Goal: Task Accomplishment & Management: Manage account settings

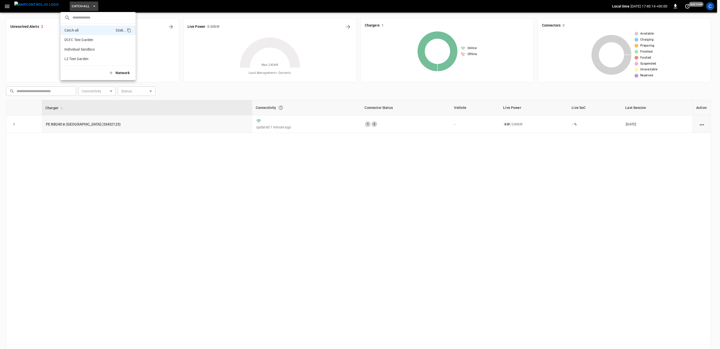
click at [165, 198] on div at bounding box center [360, 174] width 720 height 349
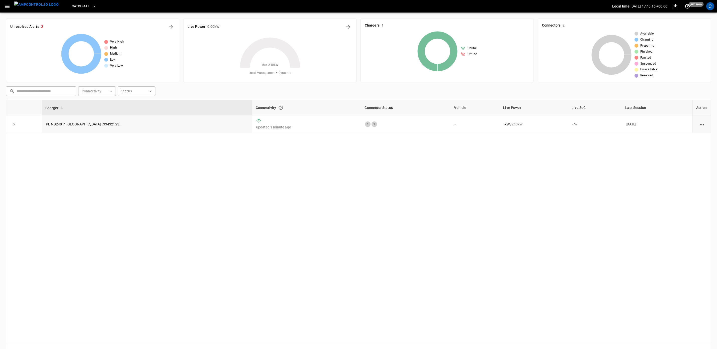
click at [7, 7] on icon "button" at bounding box center [7, 6] width 5 height 3
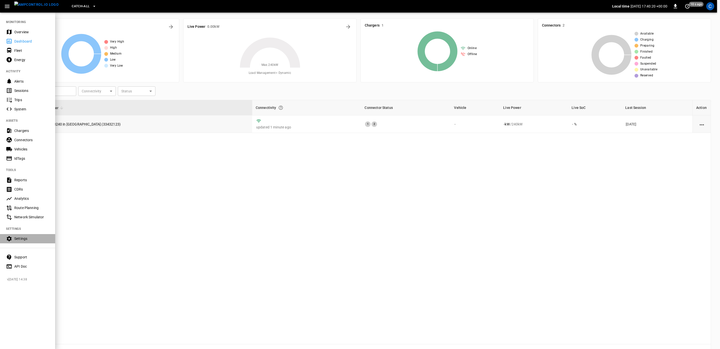
click at [18, 238] on div "Settings" at bounding box center [31, 238] width 35 height 5
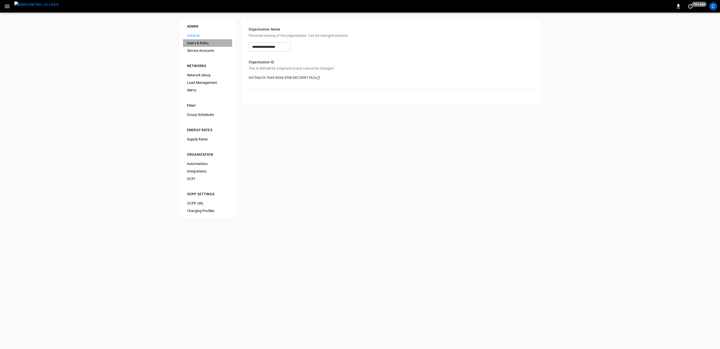
click at [197, 44] on span "Users & Roles" at bounding box center [207, 43] width 41 height 5
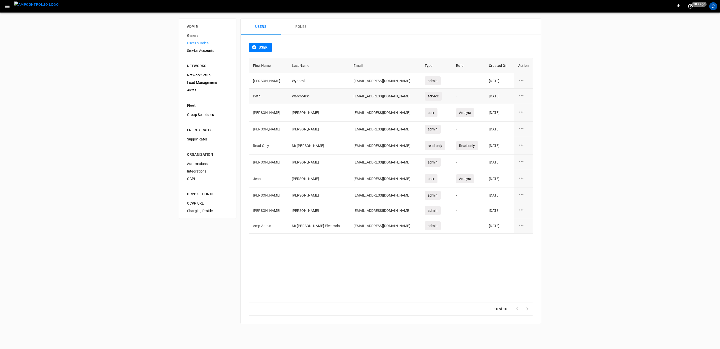
drag, startPoint x: 399, startPoint y: 95, endPoint x: 322, endPoint y: 96, distance: 77.2
click at [349, 96] on td "sourceproviderservices+mtholly@electrada.com" at bounding box center [384, 96] width 71 height 15
copy td "sourceproviderservices+mtholly@electrada.com"
click at [523, 95] on icon "user action options" at bounding box center [521, 95] width 4 height 1
click at [526, 99] on li "Edit" at bounding box center [527, 98] width 18 height 8
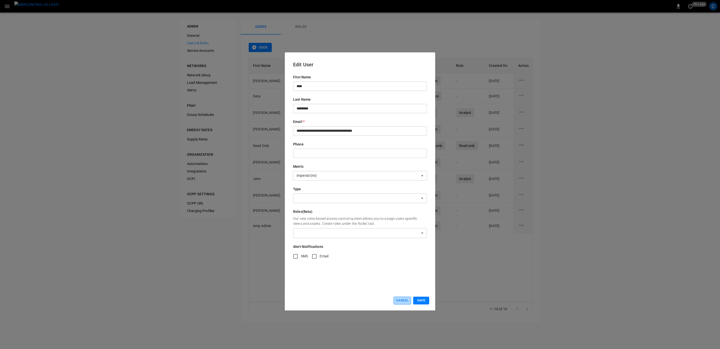
click at [402, 301] on button "Cancel" at bounding box center [402, 301] width 18 height 8
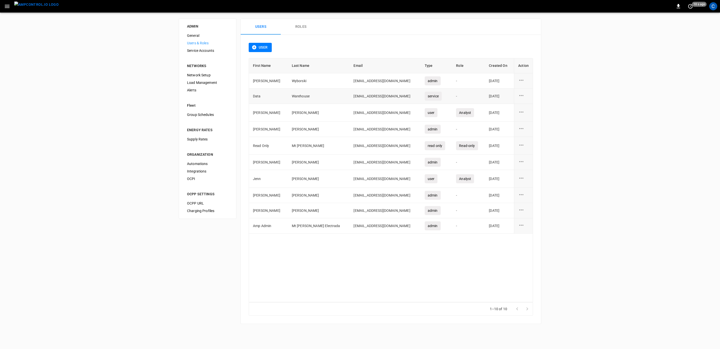
click at [523, 95] on icon "user action options" at bounding box center [521, 95] width 4 height 1
click at [526, 99] on li "Edit" at bounding box center [527, 98] width 18 height 8
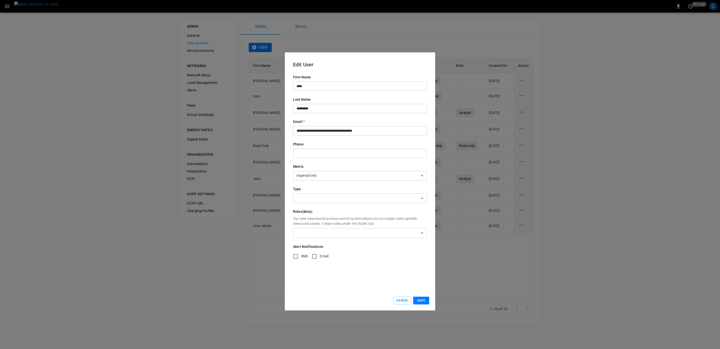
click at [419, 234] on div "​ ​" at bounding box center [360, 233] width 134 height 10
click at [417, 234] on div "​ ​" at bounding box center [360, 233] width 134 height 10
click at [420, 233] on div at bounding box center [418, 233] width 12 height 0
click at [363, 231] on body "0 just now C ADMIN General Users & Roles Service Accounts NETWORKS Network Setu…" at bounding box center [360, 165] width 720 height 330
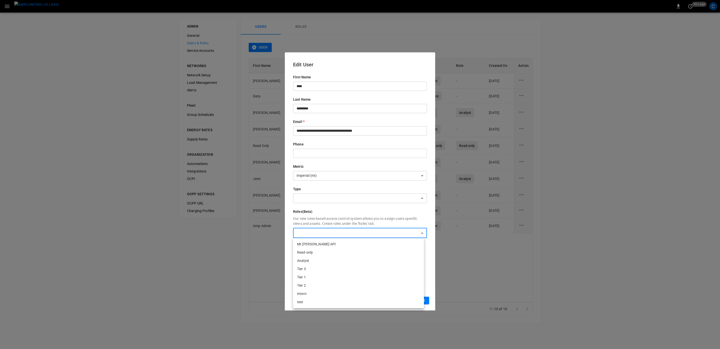
click at [360, 203] on div at bounding box center [360, 174] width 720 height 349
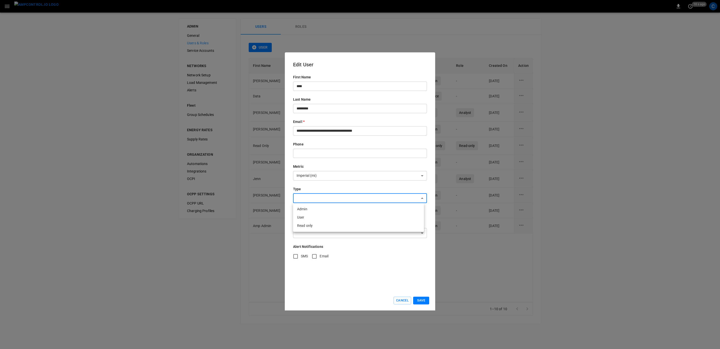
click at [363, 197] on body "0 10 s ago C ADMIN General Users & Roles Service Accounts NETWORKS Network Setu…" at bounding box center [360, 165] width 720 height 330
click at [304, 226] on li "Read only" at bounding box center [358, 226] width 131 height 8
type input "*********"
click at [423, 302] on button "Save" at bounding box center [421, 301] width 16 height 8
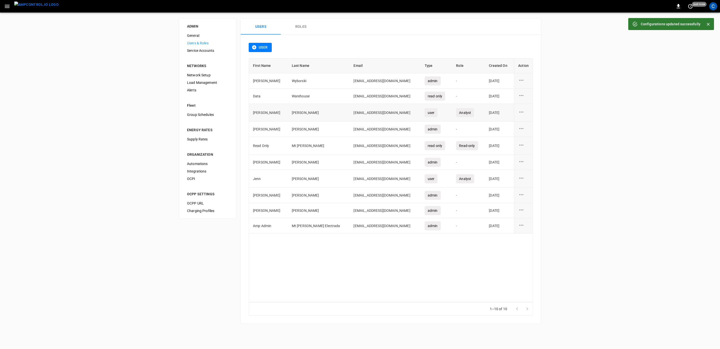
click at [521, 112] on icon "user action options" at bounding box center [521, 112] width 4 height 1
click at [550, 106] on div at bounding box center [360, 174] width 720 height 349
click at [522, 95] on icon "user action options" at bounding box center [521, 95] width 6 height 6
click at [525, 98] on li "Edit" at bounding box center [527, 98] width 18 height 8
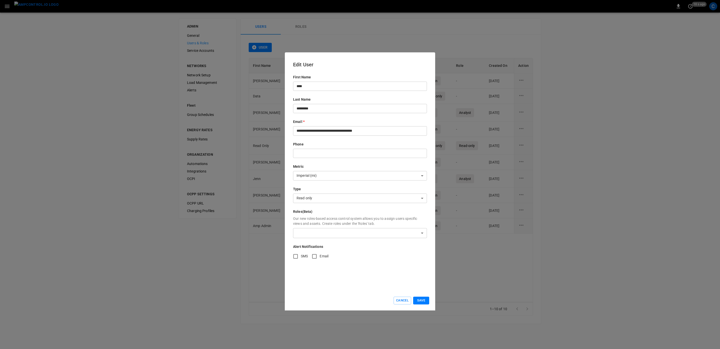
click at [421, 237] on div "​ ​" at bounding box center [360, 233] width 134 height 10
click at [419, 234] on div "​ ​" at bounding box center [360, 233] width 134 height 10
click at [417, 234] on div "​ ​" at bounding box center [360, 233] width 134 height 10
click at [420, 233] on div at bounding box center [418, 233] width 12 height 0
click at [418, 233] on div "​ ​" at bounding box center [360, 233] width 134 height 10
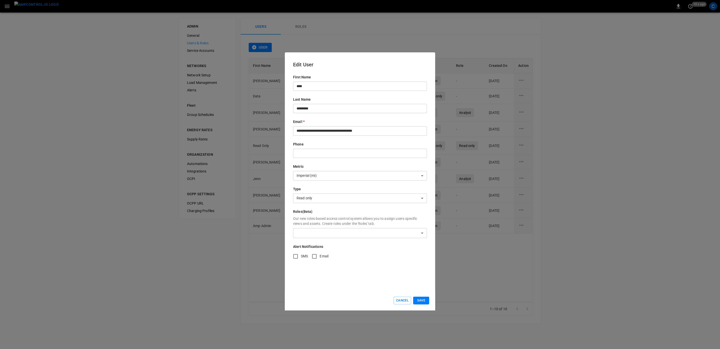
click at [419, 233] on div "​ ​" at bounding box center [360, 233] width 134 height 10
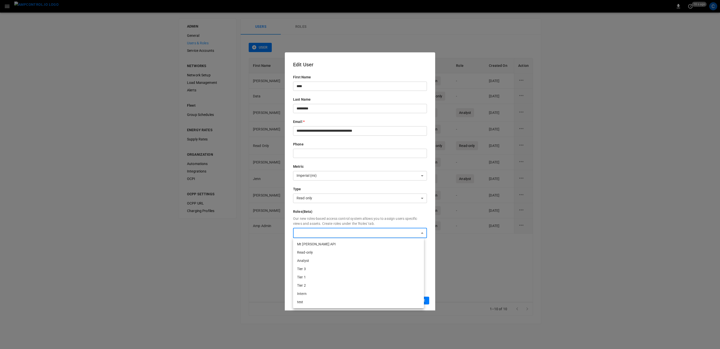
click at [393, 232] on body "0 10 s ago C ADMIN General Users & Roles Service Accounts NETWORKS Network Setu…" at bounding box center [360, 165] width 720 height 330
click at [303, 253] on li "Read-only" at bounding box center [358, 253] width 131 height 8
type input "**********"
click at [430, 261] on div at bounding box center [360, 174] width 720 height 349
click at [415, 233] on icon "button" at bounding box center [416, 233] width 2 height 2
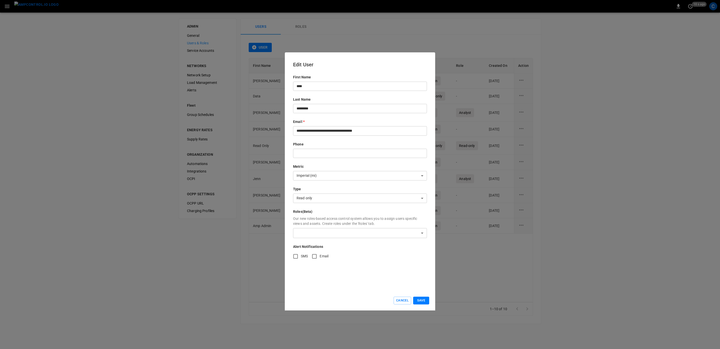
click at [419, 234] on div "​ ​" at bounding box center [360, 233] width 134 height 10
click at [413, 234] on div "​ ​" at bounding box center [360, 233] width 134 height 10
click at [404, 234] on body "0 10 s ago C ADMIN General Users & Roles Service Accounts NETWORKS Network Setu…" at bounding box center [360, 165] width 720 height 330
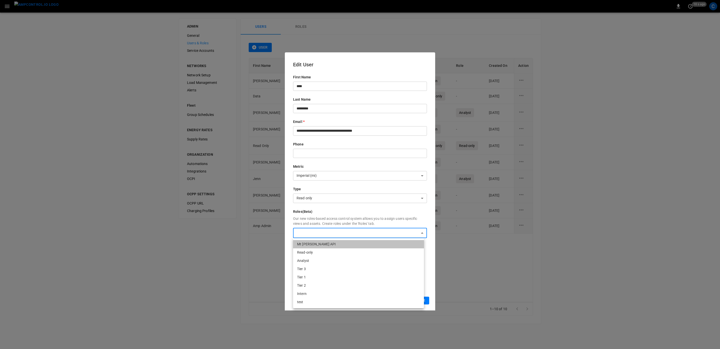
click at [320, 244] on li "Mt Holly - Duke API" at bounding box center [358, 244] width 131 height 8
type input "**********"
click at [428, 271] on div at bounding box center [360, 174] width 720 height 349
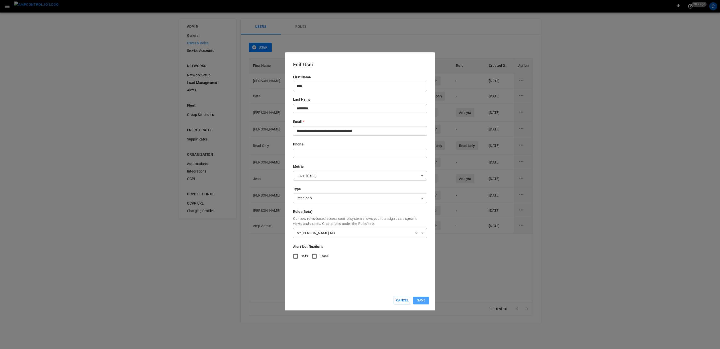
click at [421, 300] on button "Save" at bounding box center [421, 301] width 16 height 8
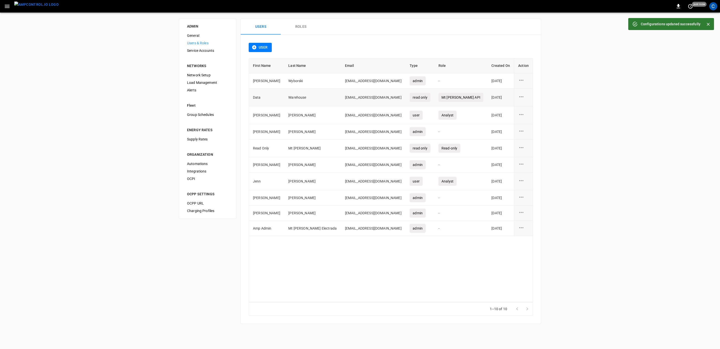
click at [521, 96] on icon "user action options" at bounding box center [521, 97] width 6 height 6
click at [525, 99] on li "Edit" at bounding box center [527, 99] width 18 height 8
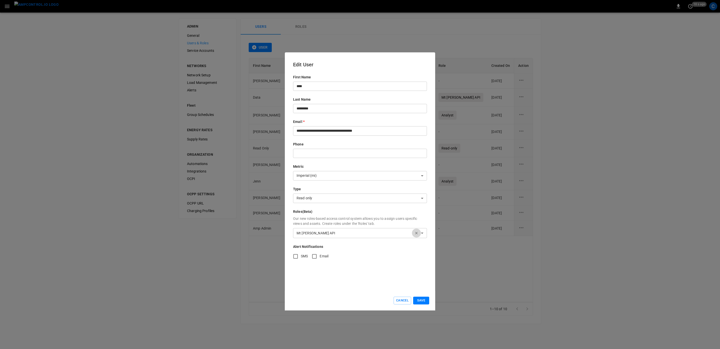
click at [414, 234] on icon "button" at bounding box center [416, 233] width 4 height 4
click at [413, 233] on div at bounding box center [418, 233] width 12 height 0
click at [408, 233] on div "​ ​" at bounding box center [360, 233] width 134 height 10
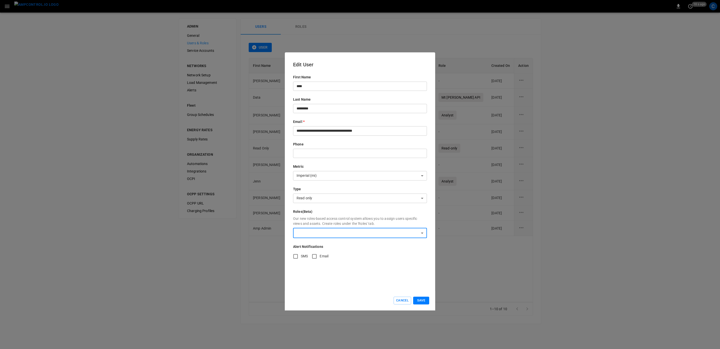
click at [420, 234] on div "​ ​" at bounding box center [360, 233] width 134 height 10
click at [407, 232] on div "​ ​" at bounding box center [360, 233] width 134 height 10
click at [320, 233] on body "0 10 s ago C ADMIN General Users & Roles Service Accounts NETWORKS Network Setu…" at bounding box center [360, 165] width 720 height 330
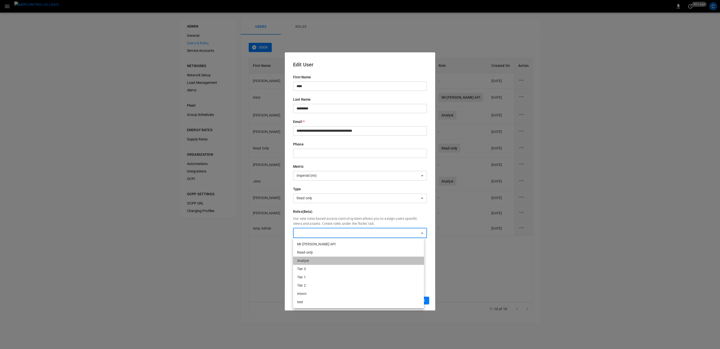
click at [304, 260] on li "Analyst" at bounding box center [358, 261] width 131 height 8
type input "**********"
click at [430, 281] on div at bounding box center [360, 174] width 720 height 349
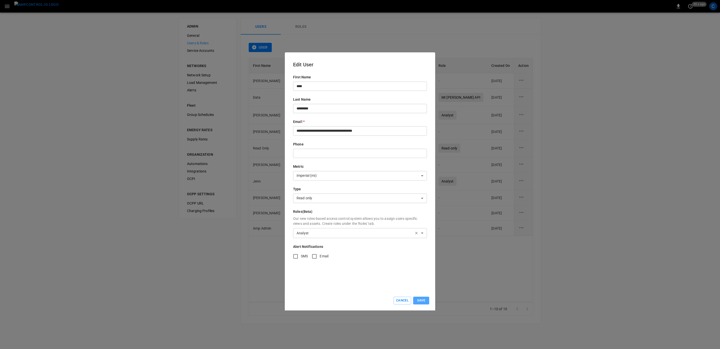
click at [419, 303] on button "Save" at bounding box center [421, 301] width 16 height 8
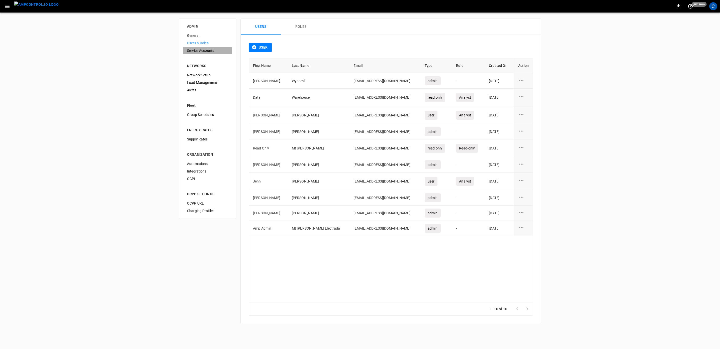
click at [199, 51] on span "Service Accounts" at bounding box center [207, 50] width 41 height 5
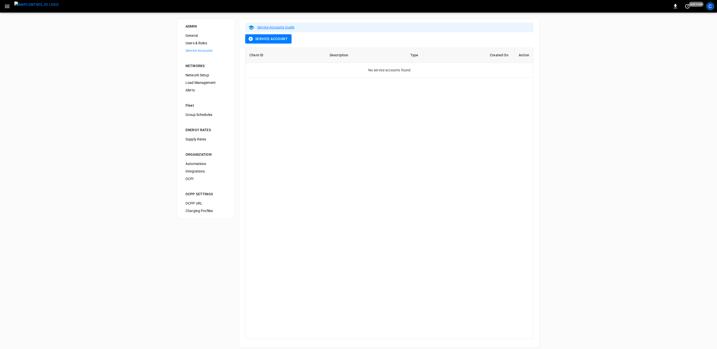
click at [265, 40] on button "Service Account" at bounding box center [268, 38] width 46 height 9
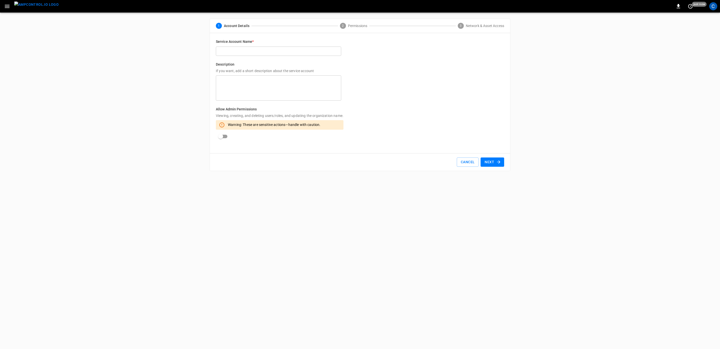
click at [229, 50] on input "text" at bounding box center [278, 51] width 125 height 9
paste input "**********"
type input "**********"
click at [189, 80] on div "**********" at bounding box center [360, 95] width 720 height 165
click at [227, 81] on textarea at bounding box center [278, 88] width 118 height 21
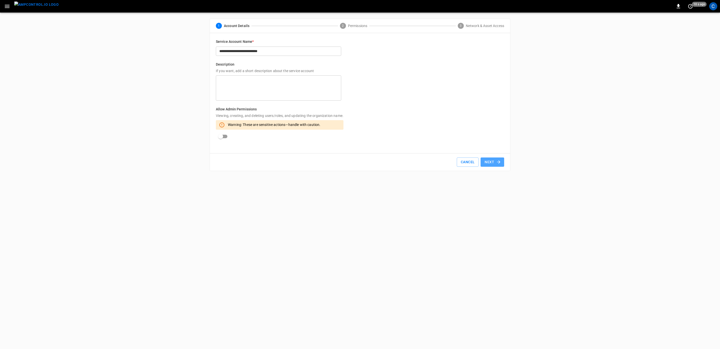
click at [494, 164] on button "Next" at bounding box center [492, 162] width 24 height 9
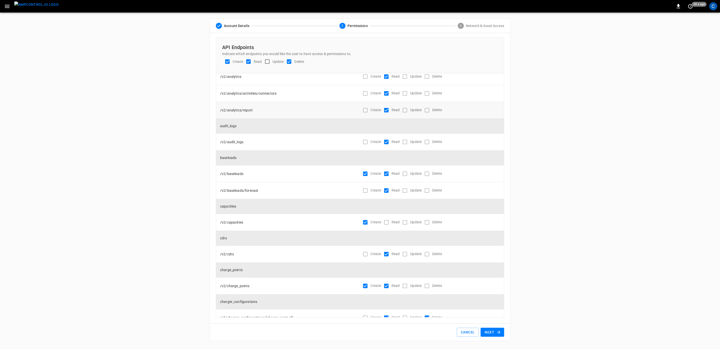
scroll to position [75, 0]
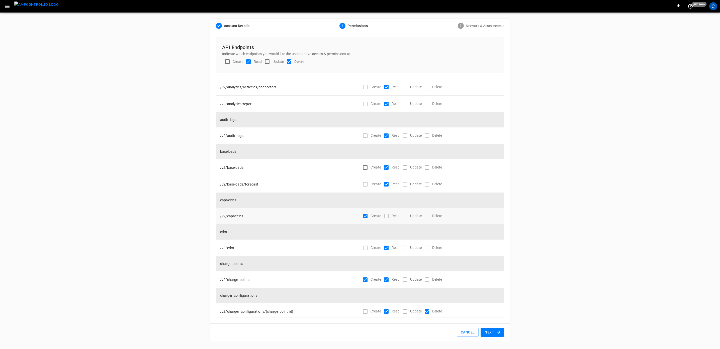
click at [385, 216] on div "Read" at bounding box center [390, 216] width 19 height 11
click at [384, 216] on div "Read" at bounding box center [390, 216] width 19 height 11
click at [384, 215] on div "Read" at bounding box center [390, 216] width 19 height 11
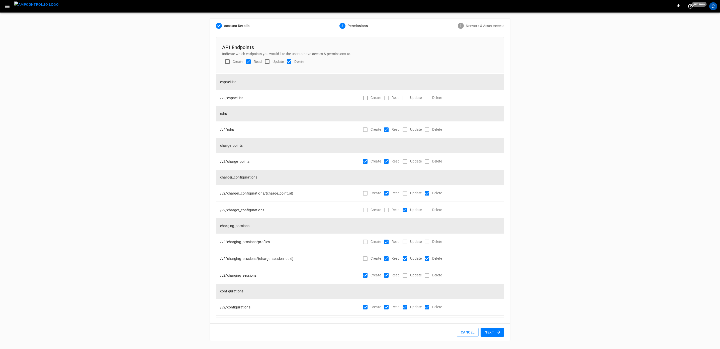
scroll to position [200, 0]
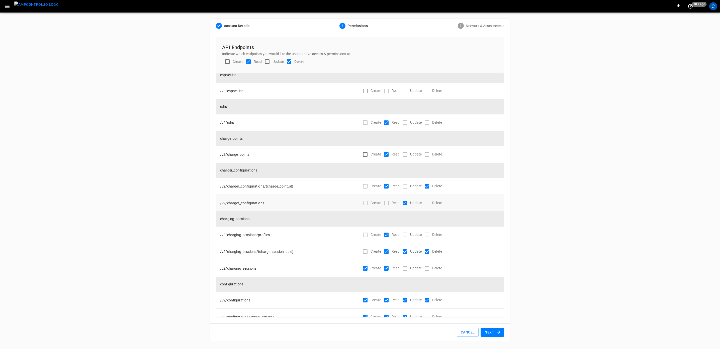
click at [384, 202] on div "Read" at bounding box center [390, 203] width 19 height 11
click at [384, 203] on div "Read" at bounding box center [390, 203] width 19 height 11
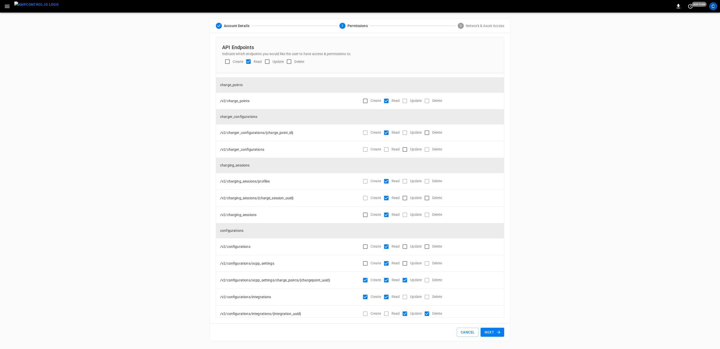
scroll to position [376, 0]
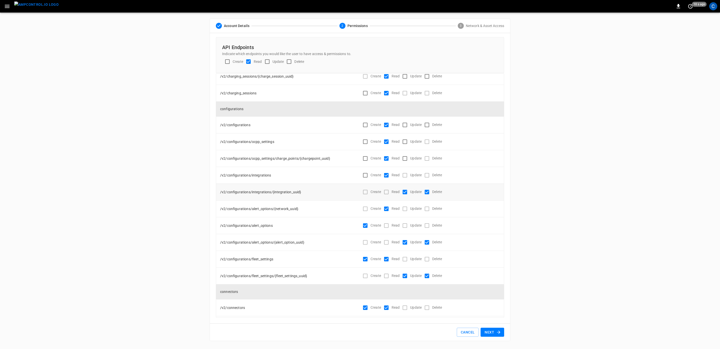
click at [383, 191] on div "Read" at bounding box center [390, 192] width 19 height 11
click at [384, 225] on div "Read" at bounding box center [390, 226] width 19 height 11
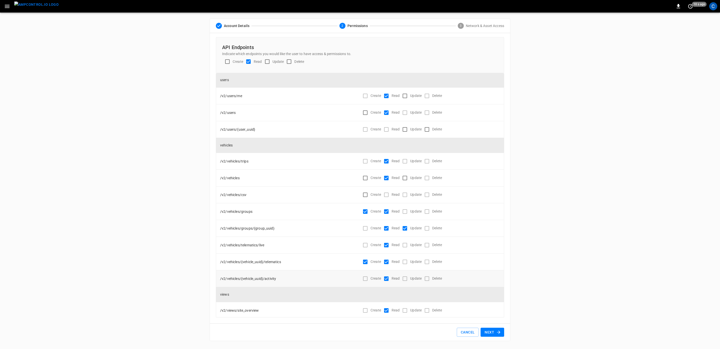
scroll to position [2915, 0]
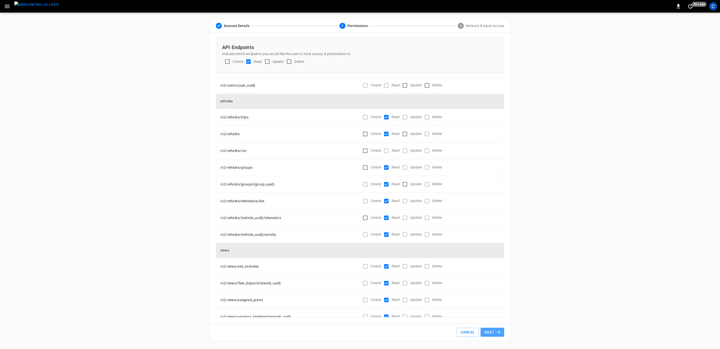
click at [494, 332] on button "Next" at bounding box center [492, 332] width 24 height 9
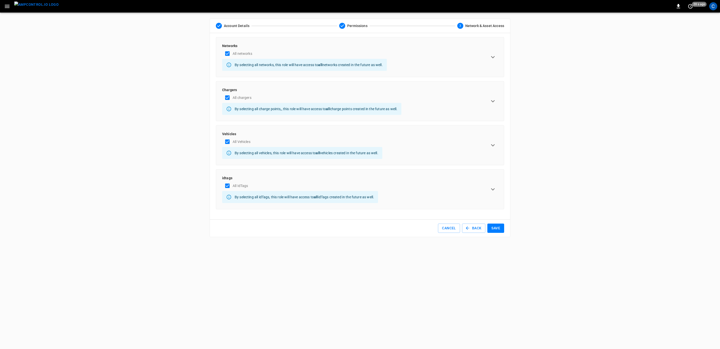
click at [493, 229] on button "Save" at bounding box center [495, 228] width 17 height 9
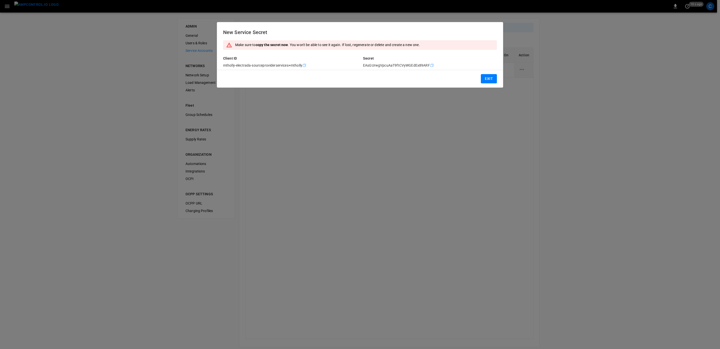
click at [303, 66] on icon "Copy" at bounding box center [304, 65] width 4 height 4
click at [430, 65] on icon "copy" at bounding box center [431, 65] width 3 height 3
click at [486, 79] on button "Exit" at bounding box center [489, 78] width 16 height 9
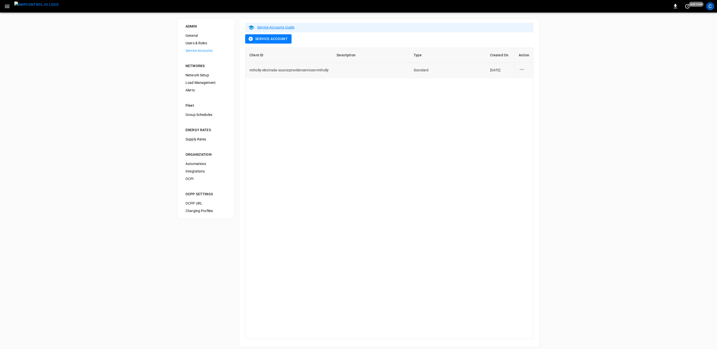
click at [522, 70] on icon "service account action options" at bounding box center [521, 69] width 6 height 6
click at [358, 126] on div at bounding box center [360, 174] width 720 height 349
click at [287, 71] on span "mtholly-electrada-sourceproviderservices+mtholly" at bounding box center [288, 70] width 79 height 4
click at [257, 70] on span "mtholly-electrada-sourceproviderservices+mtholly" at bounding box center [288, 70] width 79 height 4
click at [251, 70] on span "mtholly-electrada-sourceproviderservices+mtholly" at bounding box center [288, 70] width 79 height 4
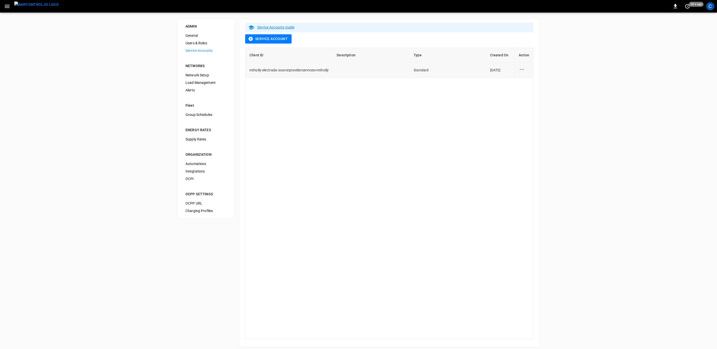
click at [523, 69] on icon "service account action options" at bounding box center [521, 69] width 6 height 6
click at [527, 72] on li "Edit" at bounding box center [537, 72] width 37 height 8
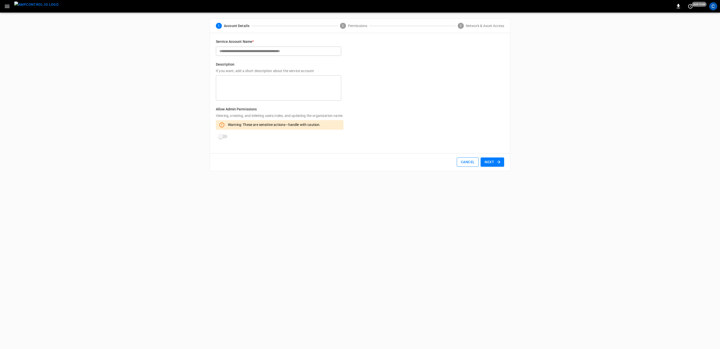
click at [466, 160] on button "Cancel" at bounding box center [468, 162] width 22 height 9
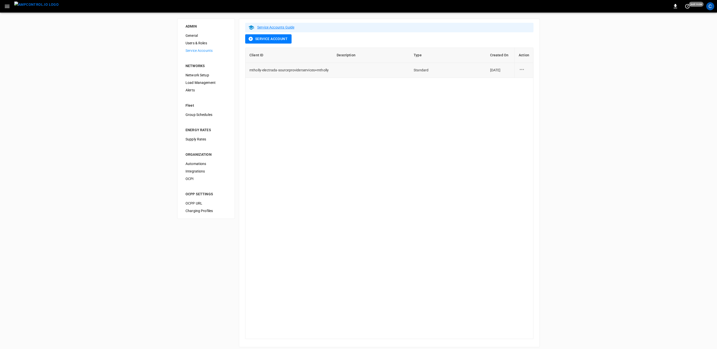
click at [523, 69] on icon "service account action options" at bounding box center [521, 69] width 6 height 6
click at [530, 80] on li "Regenerate Secret" at bounding box center [537, 81] width 37 height 8
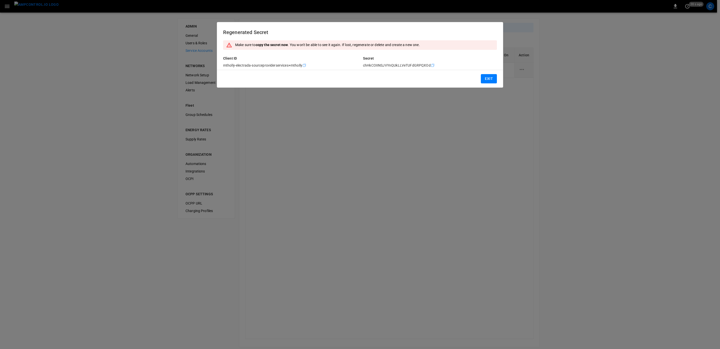
click at [430, 65] on icon "Copy" at bounding box center [432, 65] width 4 height 4
click at [488, 78] on button "Exit" at bounding box center [489, 78] width 16 height 9
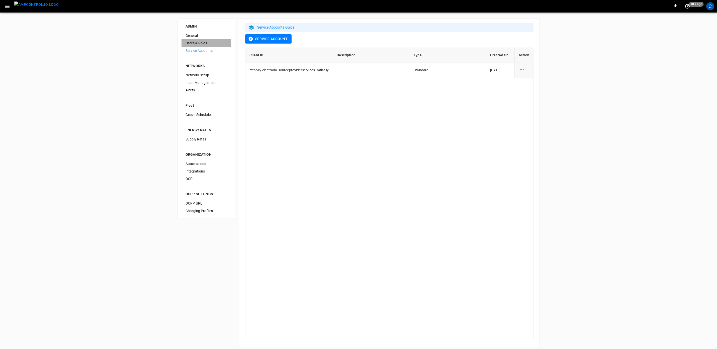
click at [191, 44] on span "Users & Roles" at bounding box center [205, 43] width 41 height 5
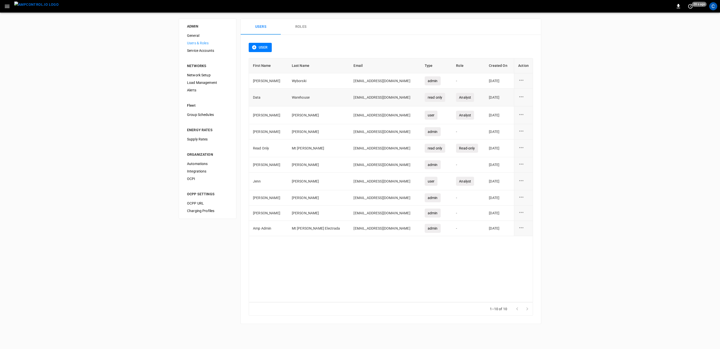
click at [520, 97] on icon "user action options" at bounding box center [521, 97] width 6 height 6
click at [525, 98] on li "Edit" at bounding box center [527, 99] width 18 height 8
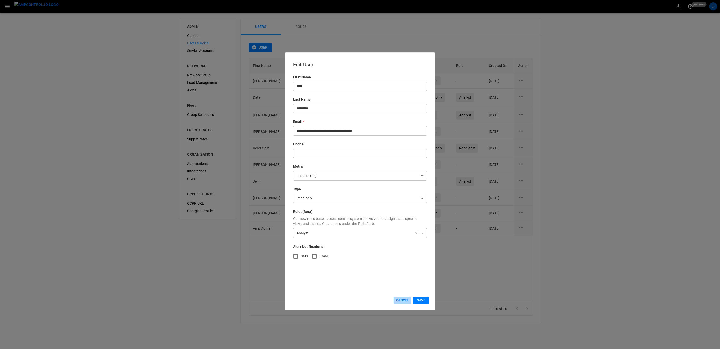
click at [400, 300] on button "Cancel" at bounding box center [402, 301] width 18 height 8
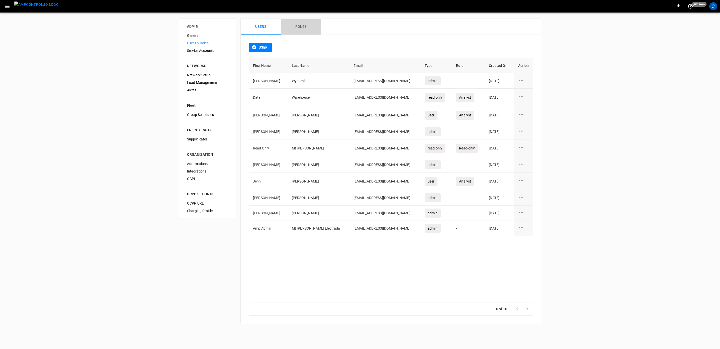
click at [301, 28] on button "Roles" at bounding box center [301, 27] width 40 height 16
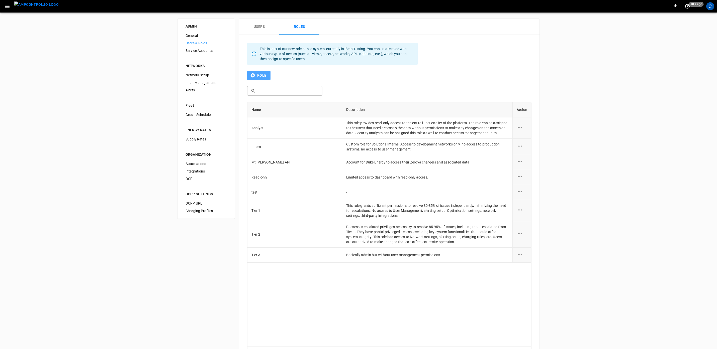
click at [252, 76] on icon "button" at bounding box center [253, 75] width 4 height 4
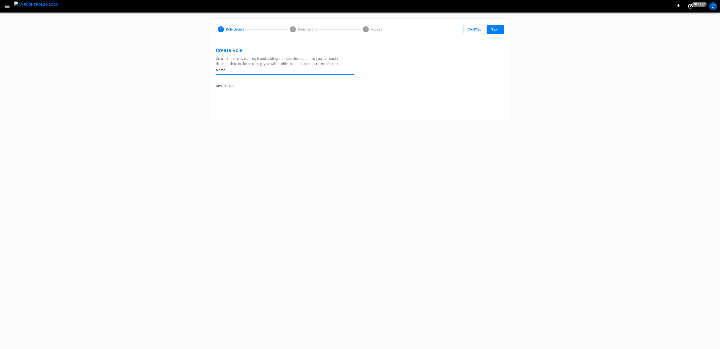
click at [255, 78] on input "text" at bounding box center [285, 78] width 138 height 9
type input "***"
click at [497, 30] on button "Next" at bounding box center [495, 29] width 18 height 9
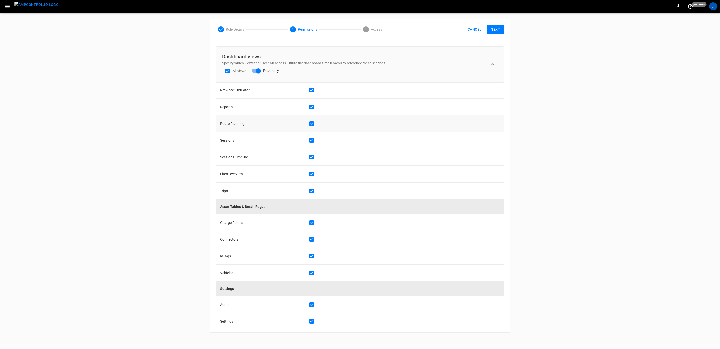
scroll to position [136, 0]
click at [495, 31] on button "Next" at bounding box center [495, 29] width 18 height 9
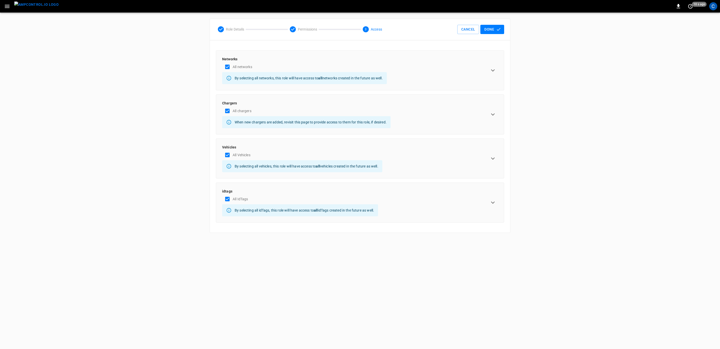
click at [492, 28] on button "Done" at bounding box center [492, 29] width 24 height 9
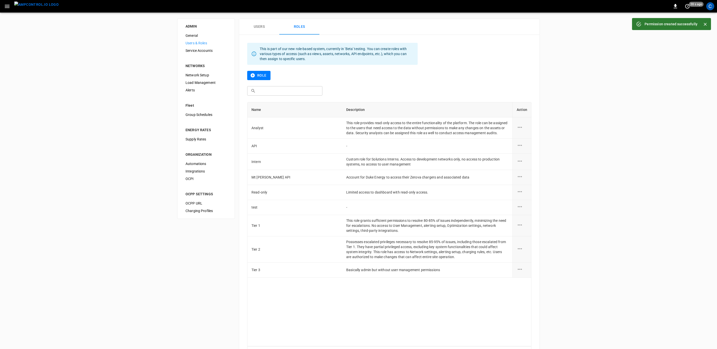
click at [259, 27] on button "Users" at bounding box center [259, 27] width 40 height 16
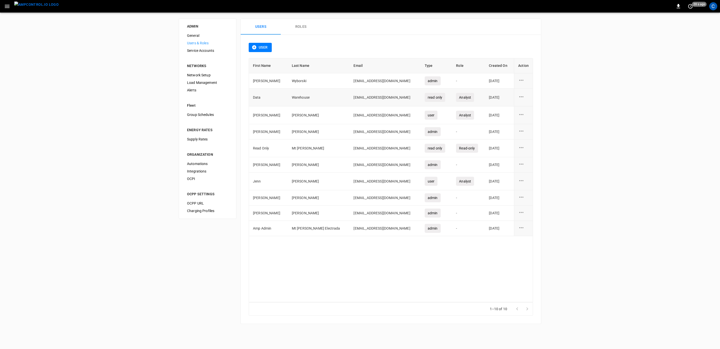
click at [521, 97] on icon "user action options" at bounding box center [521, 97] width 6 height 6
click at [524, 100] on li "Edit" at bounding box center [527, 99] width 18 height 8
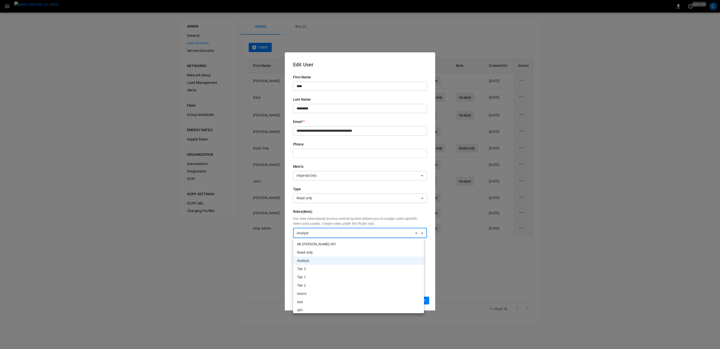
click at [391, 235] on body "0 just now C ADMIN General Users & Roles Service Accounts NETWORKS Network Setu…" at bounding box center [360, 165] width 720 height 330
click at [300, 310] on li "API" at bounding box center [358, 310] width 131 height 8
type input "**********"
click at [434, 272] on div at bounding box center [360, 174] width 720 height 349
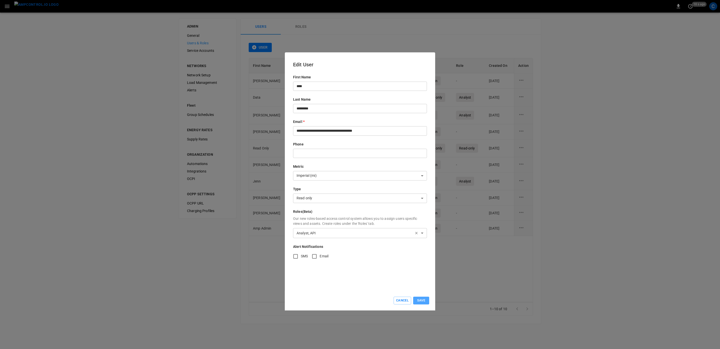
click at [419, 302] on button "Save" at bounding box center [421, 301] width 16 height 8
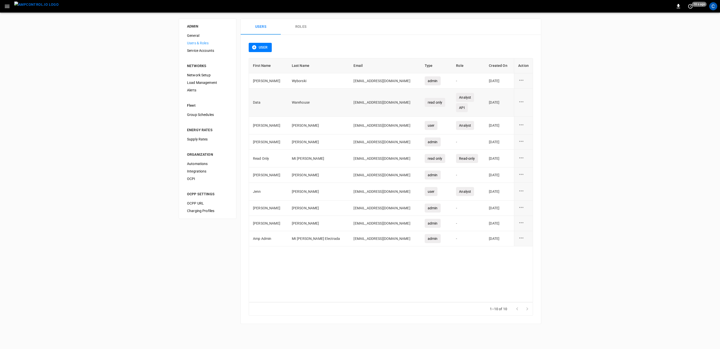
click at [523, 102] on icon "user action options" at bounding box center [521, 101] width 4 height 1
click at [525, 104] on li "Edit" at bounding box center [527, 105] width 18 height 8
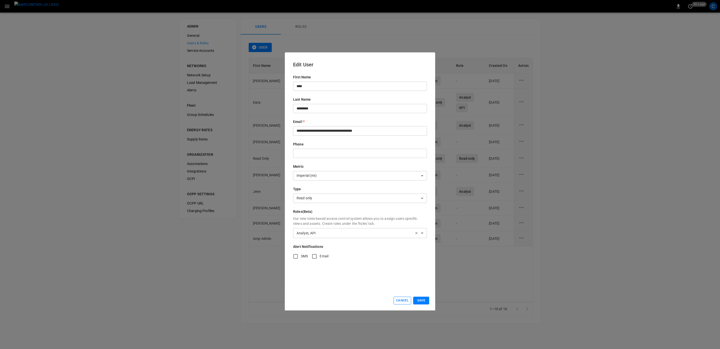
click at [400, 299] on button "Cancel" at bounding box center [402, 301] width 18 height 8
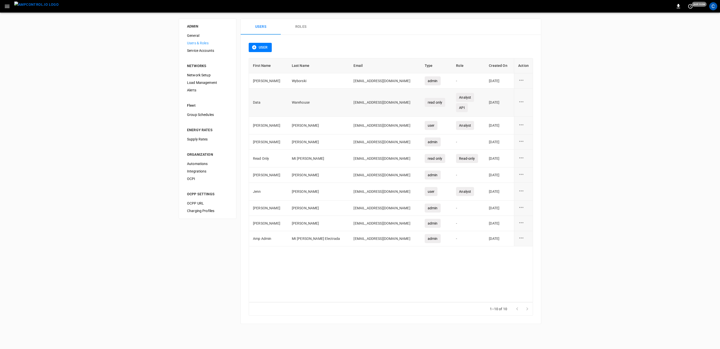
click at [398, 102] on td "sourceproviderservices+mtholly@electrada.com" at bounding box center [384, 103] width 71 height 28
drag, startPoint x: 399, startPoint y: 102, endPoint x: 320, endPoint y: 102, distance: 78.9
click at [349, 102] on td "sourceproviderservices+mtholly@electrada.com" at bounding box center [384, 103] width 71 height 28
copy td "sourceproviderservices+mtholly@electrada.com"
click at [197, 171] on span "Integrations" at bounding box center [207, 171] width 41 height 5
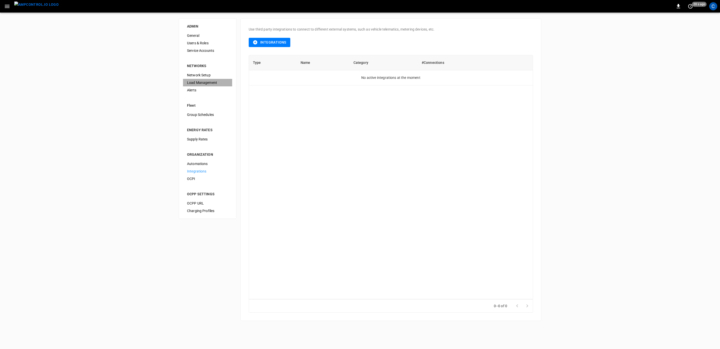
click at [203, 82] on span "Load Management" at bounding box center [207, 82] width 41 height 5
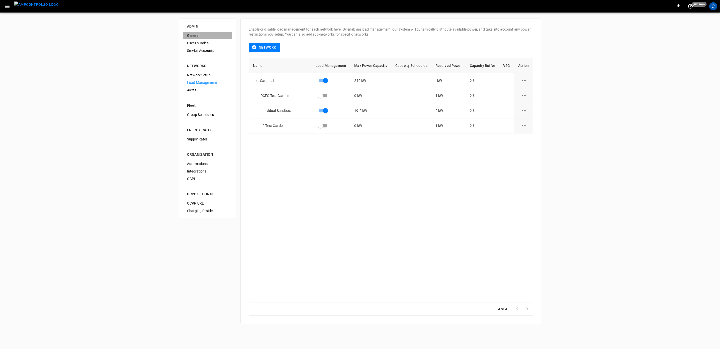
click at [197, 36] on span "General" at bounding box center [207, 35] width 41 height 5
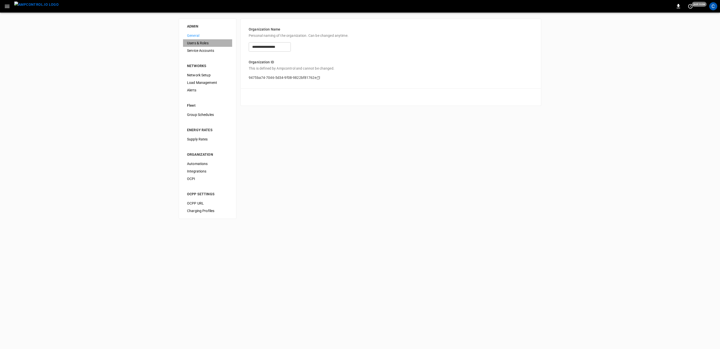
click at [194, 42] on span "Users & Roles" at bounding box center [207, 43] width 41 height 5
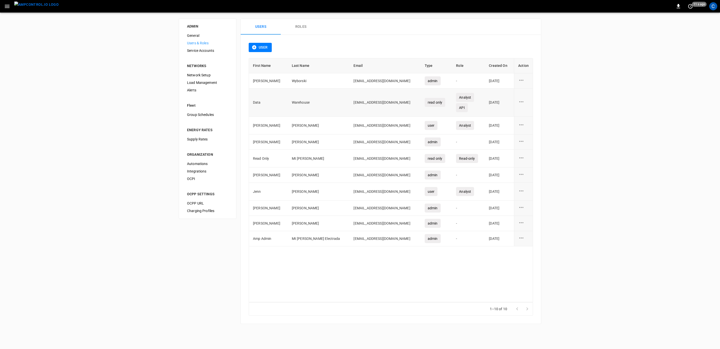
click at [521, 102] on icon "user action options" at bounding box center [521, 102] width 6 height 6
click at [138, 103] on div at bounding box center [360, 174] width 720 height 349
click at [303, 26] on button "Roles" at bounding box center [301, 27] width 40 height 16
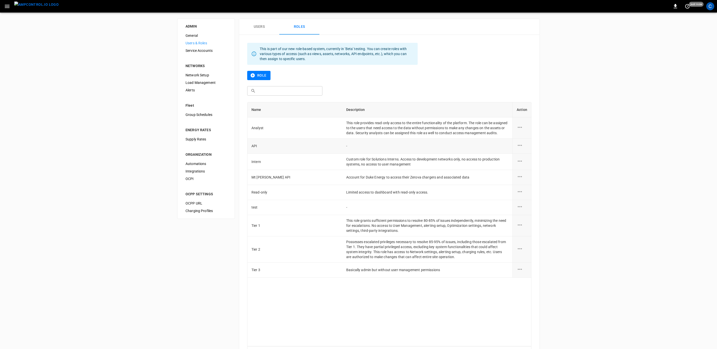
click at [519, 149] on icon "role action options" at bounding box center [519, 145] width 6 height 6
click at [523, 153] on li "Edit" at bounding box center [526, 153] width 18 height 8
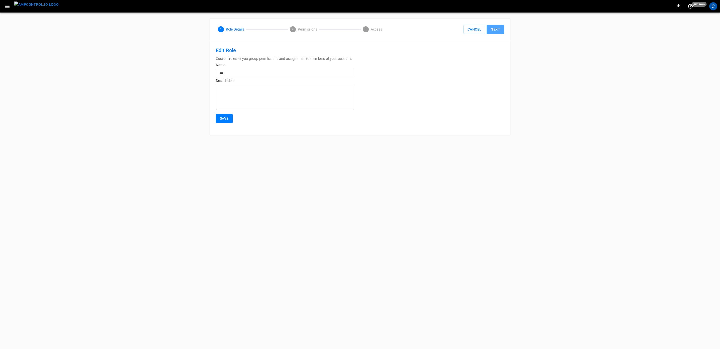
click at [494, 30] on button "Next" at bounding box center [495, 29] width 18 height 9
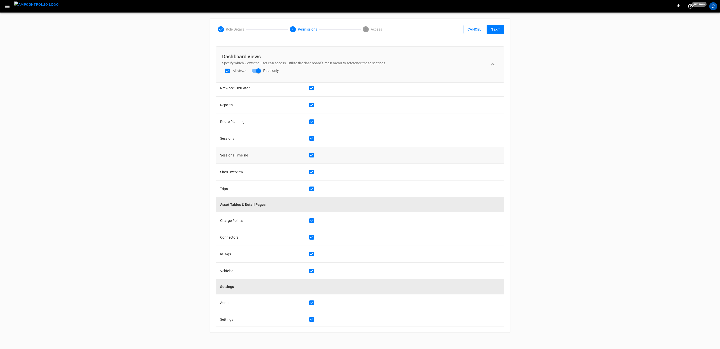
scroll to position [136, 0]
click at [497, 30] on button "Next" at bounding box center [495, 29] width 18 height 9
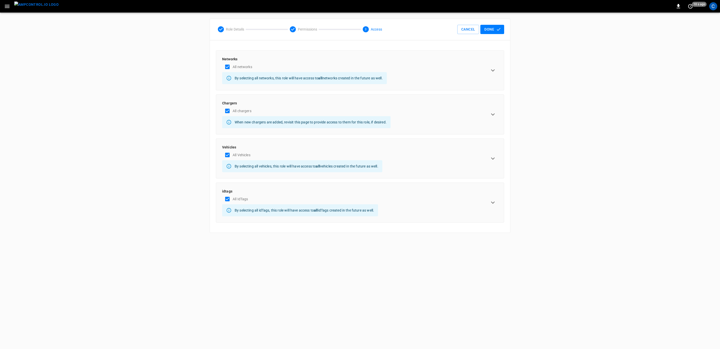
click at [488, 28] on button "Done" at bounding box center [492, 29] width 24 height 9
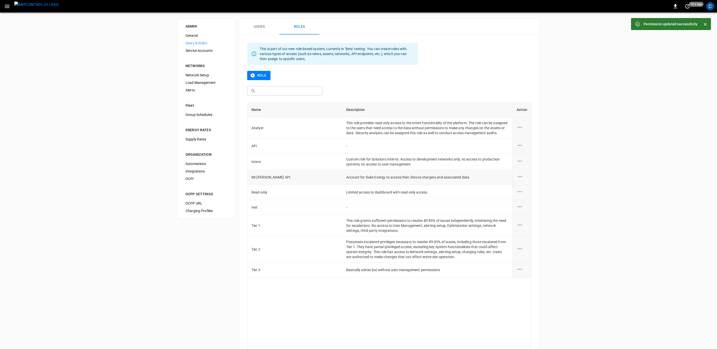
click at [519, 180] on icon "role action options" at bounding box center [519, 177] width 6 height 6
click at [523, 185] on li "Edit" at bounding box center [526, 185] width 18 height 8
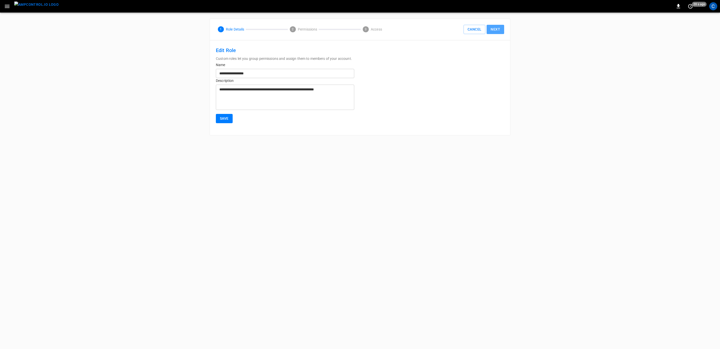
click at [495, 30] on button "Next" at bounding box center [495, 29] width 18 height 9
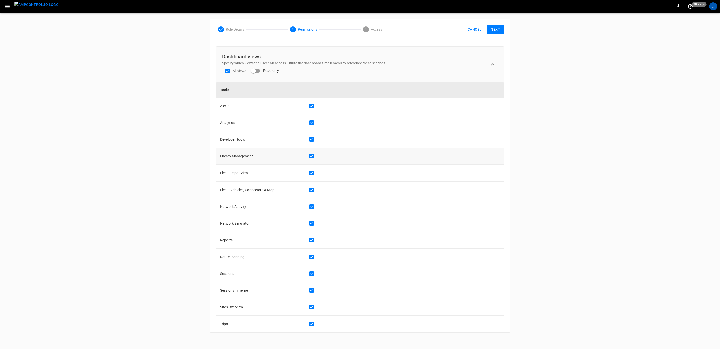
scroll to position [136, 0]
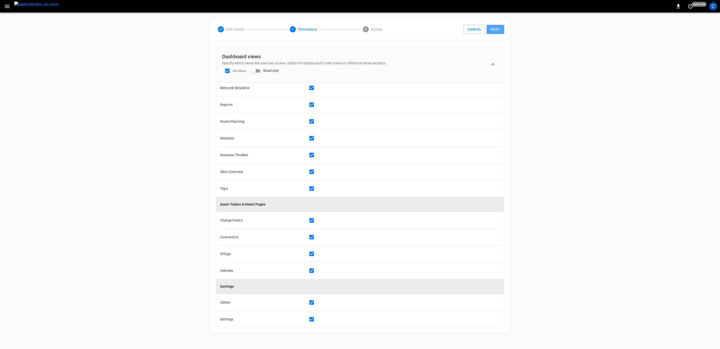
click at [498, 30] on button "Next" at bounding box center [495, 29] width 18 height 9
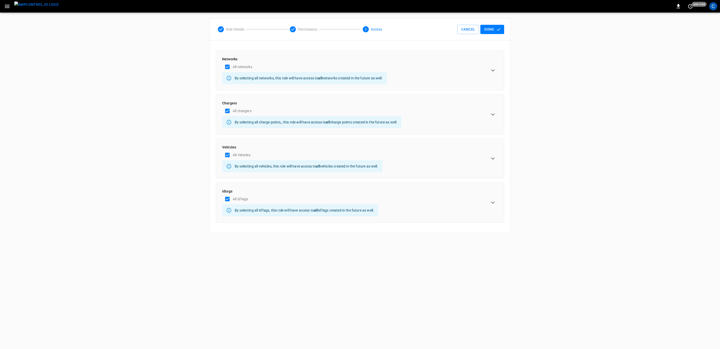
click at [493, 70] on icon "expand row" at bounding box center [493, 71] width 8 height 8
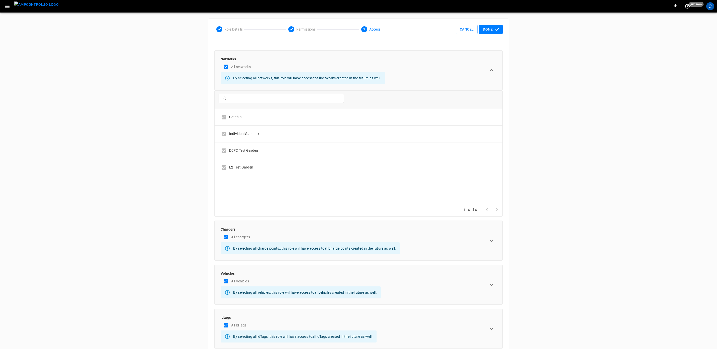
click at [493, 70] on icon "expand row" at bounding box center [491, 71] width 8 height 8
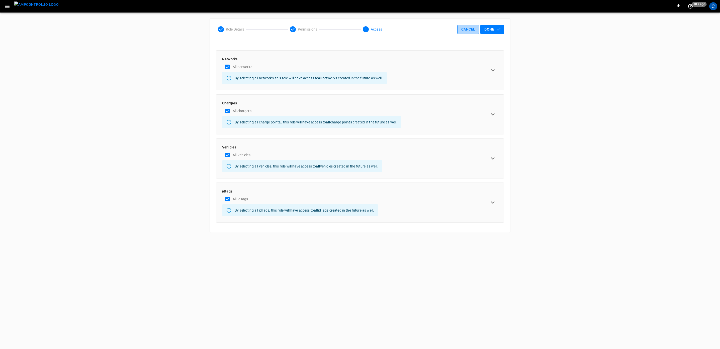
click at [467, 30] on button "Cancel" at bounding box center [468, 29] width 22 height 9
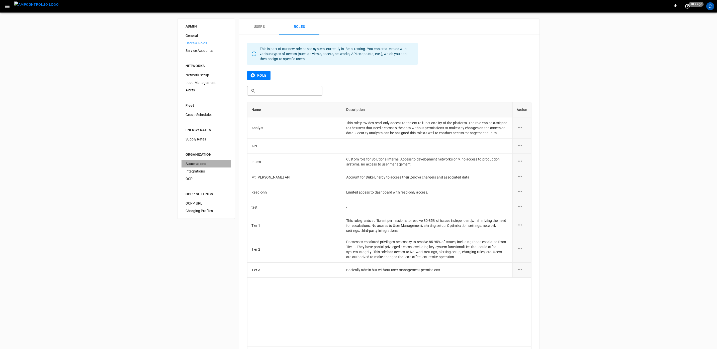
click at [193, 164] on span "Automations" at bounding box center [205, 163] width 41 height 5
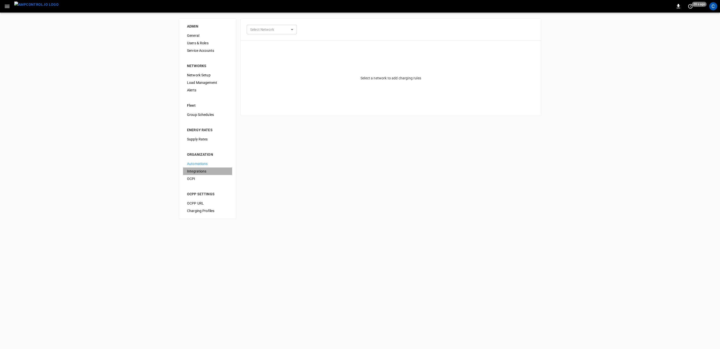
click at [194, 170] on span "Integrations" at bounding box center [207, 171] width 41 height 5
click at [195, 52] on span "Service Accounts" at bounding box center [207, 50] width 41 height 5
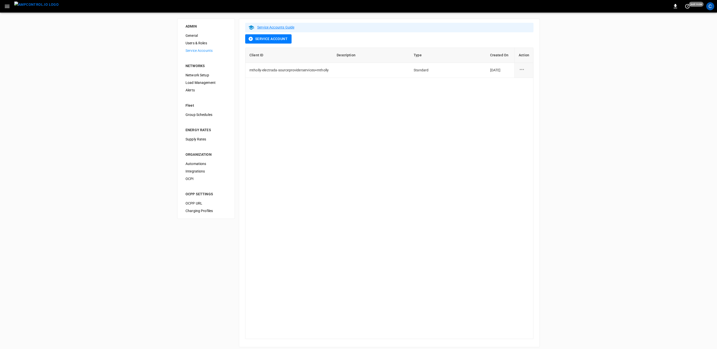
click at [271, 28] on link "Service Accounts Guide" at bounding box center [275, 27] width 37 height 4
click at [709, 8] on div "C" at bounding box center [710, 6] width 8 height 8
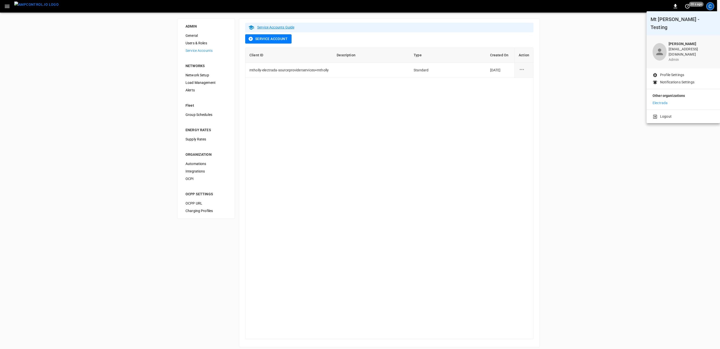
click at [475, 124] on div at bounding box center [360, 174] width 720 height 349
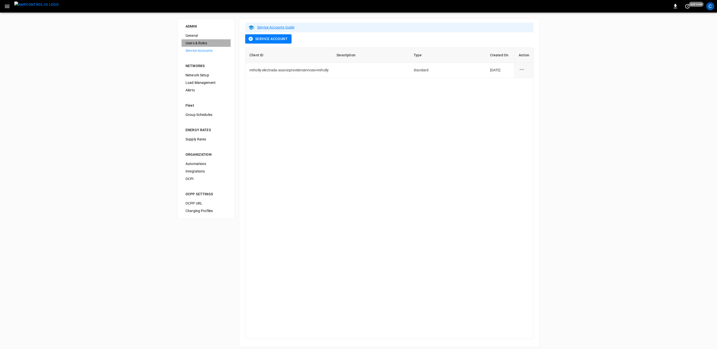
click at [196, 43] on span "Users & Roles" at bounding box center [205, 43] width 41 height 5
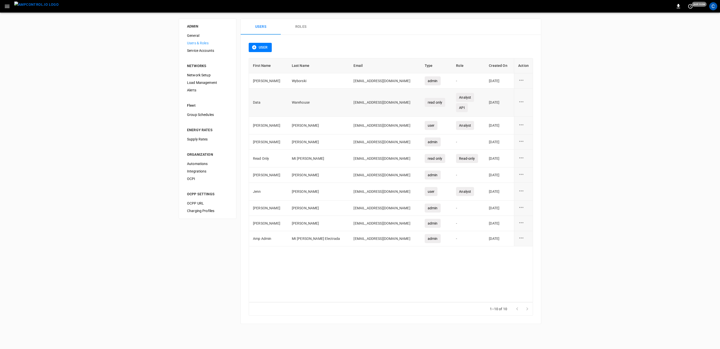
click at [521, 102] on icon "user action options" at bounding box center [521, 102] width 6 height 6
click at [526, 105] on li "Edit" at bounding box center [527, 105] width 18 height 8
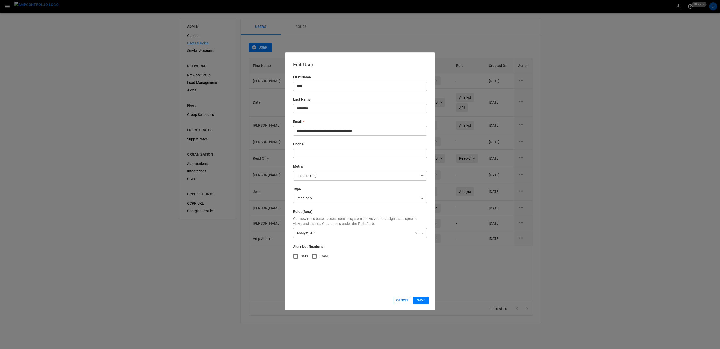
click at [400, 301] on button "Cancel" at bounding box center [402, 301] width 18 height 8
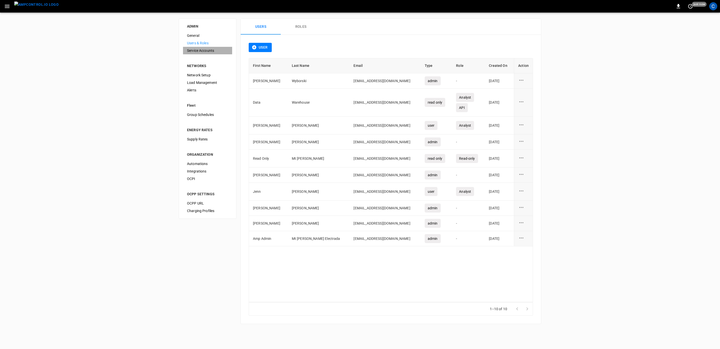
click at [207, 51] on span "Service Accounts" at bounding box center [207, 50] width 41 height 5
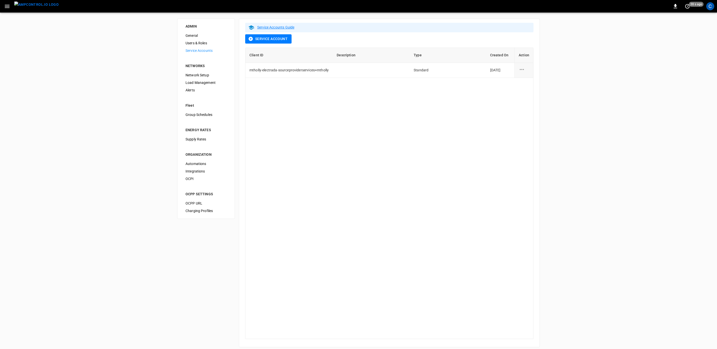
click at [198, 44] on span "Users & Roles" at bounding box center [205, 43] width 41 height 5
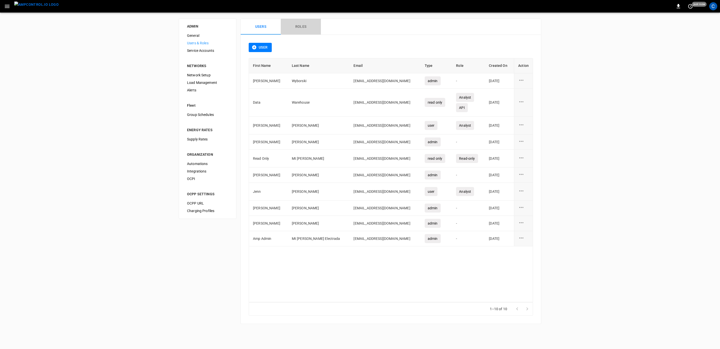
click at [304, 25] on button "Roles" at bounding box center [301, 27] width 40 height 16
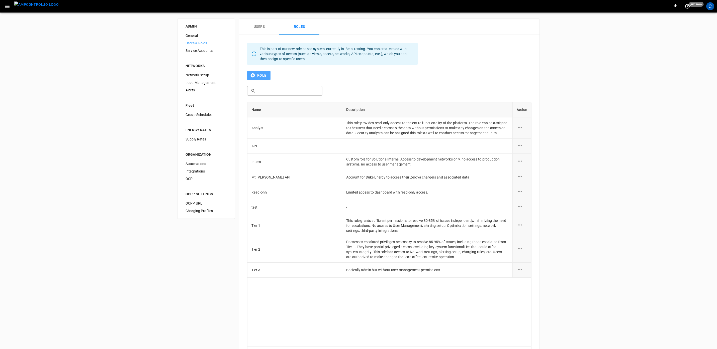
click at [253, 75] on icon "button" at bounding box center [252, 75] width 5 height 5
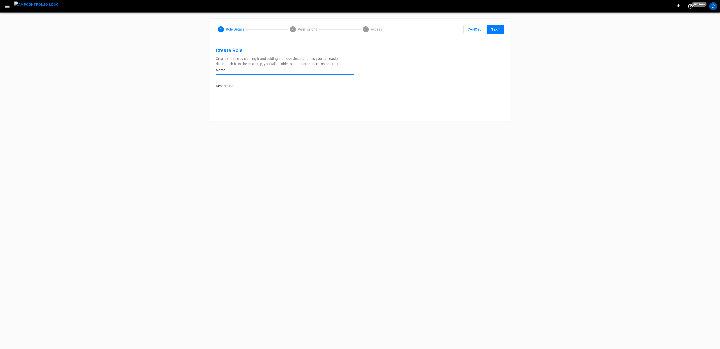
click at [258, 79] on input "text" at bounding box center [285, 78] width 138 height 9
type input "*******"
click at [500, 31] on button "Next" at bounding box center [495, 29] width 18 height 9
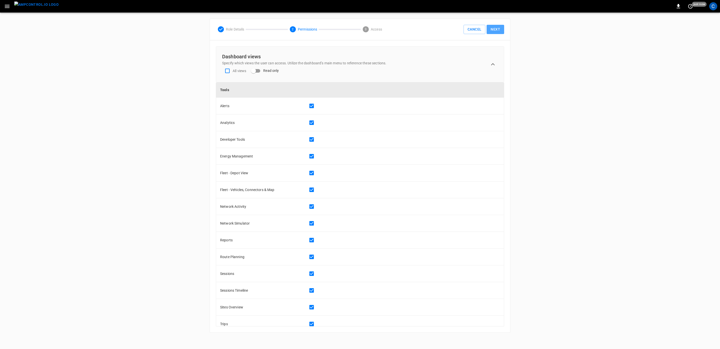
click at [494, 31] on button "Next" at bounding box center [495, 29] width 18 height 9
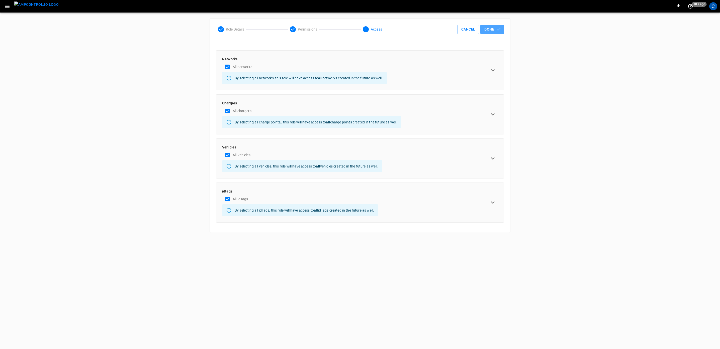
click at [494, 31] on button "Done" at bounding box center [492, 29] width 24 height 9
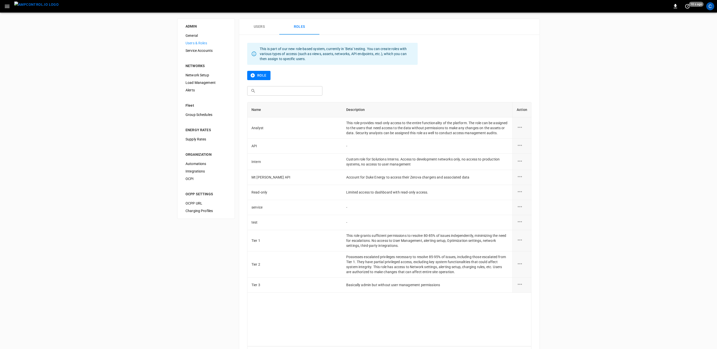
click at [520, 210] on icon "role action options" at bounding box center [519, 207] width 6 height 6
click at [524, 215] on li "Edit" at bounding box center [526, 215] width 18 height 8
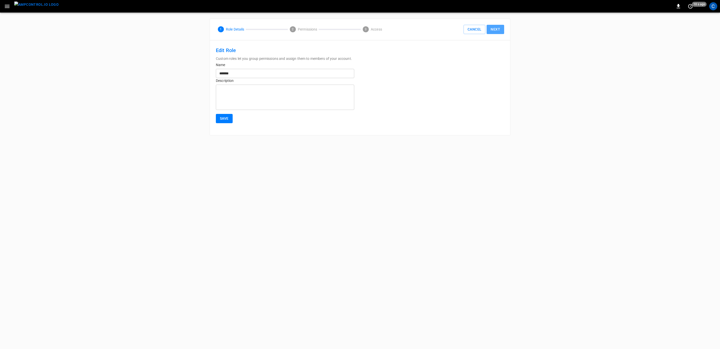
click at [497, 29] on button "Next" at bounding box center [495, 29] width 18 height 9
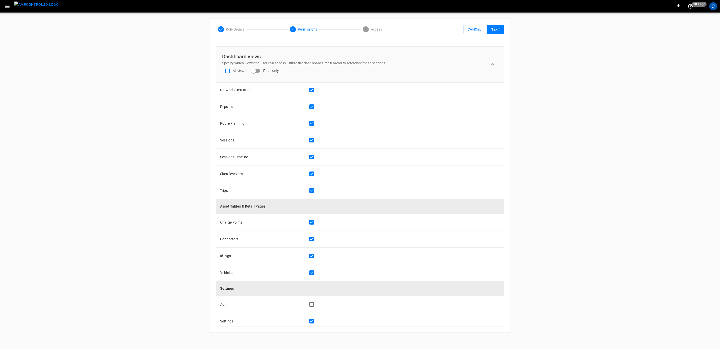
scroll to position [136, 0]
click at [494, 30] on button "Next" at bounding box center [495, 29] width 18 height 9
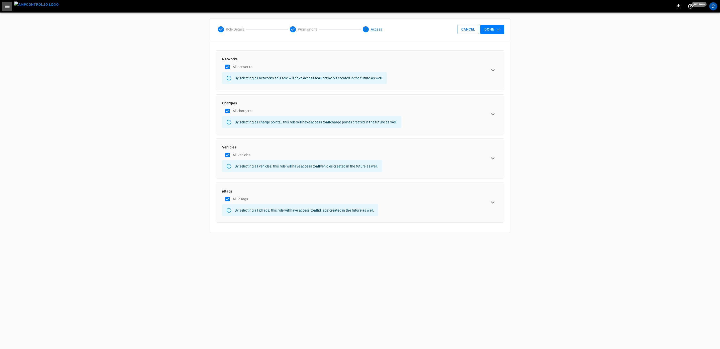
click at [7, 7] on icon "button" at bounding box center [7, 6] width 6 height 6
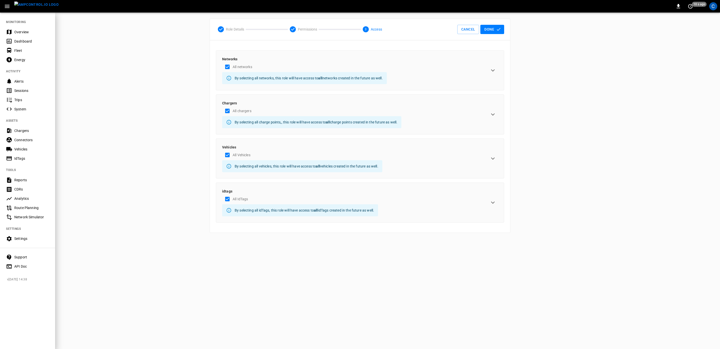
click at [117, 129] on div at bounding box center [360, 174] width 720 height 349
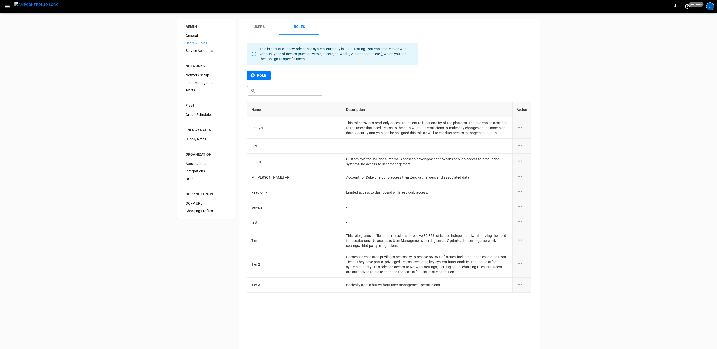
click at [709, 7] on div "C" at bounding box center [710, 6] width 8 height 8
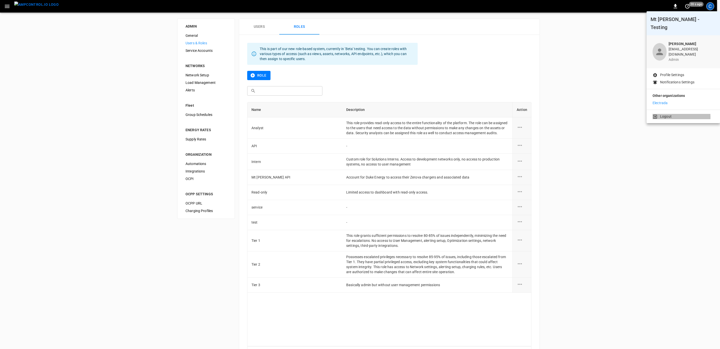
click at [666, 114] on p "Logout" at bounding box center [666, 116] width 12 height 5
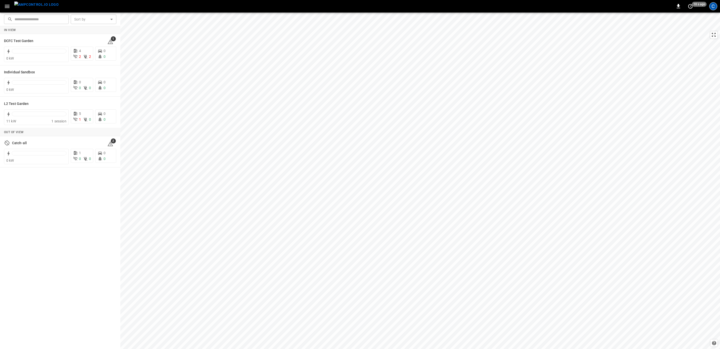
click at [713, 8] on div "C" at bounding box center [713, 6] width 8 height 8
drag, startPoint x: 15, startPoint y: 285, endPoint x: 16, endPoint y: 277, distance: 8.2
click at [15, 285] on div "In View DCFC Test Garden 1 0 kW 4 2 2 0 0 Individual Sandbox 0 kW 0 0 0 0 0 L2 …" at bounding box center [60, 187] width 120 height 323
click at [7, 6] on icon "button" at bounding box center [7, 6] width 6 height 6
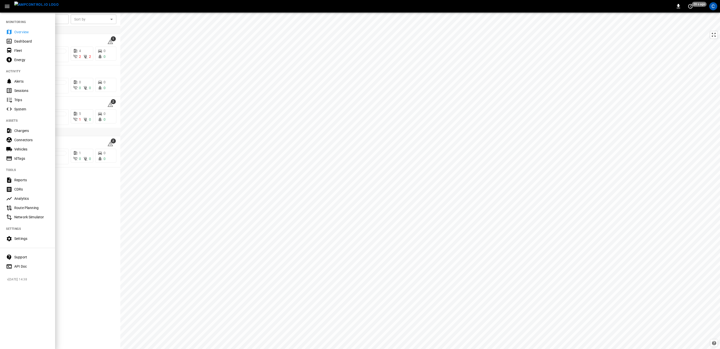
click at [17, 239] on div "Settings" at bounding box center [31, 238] width 35 height 5
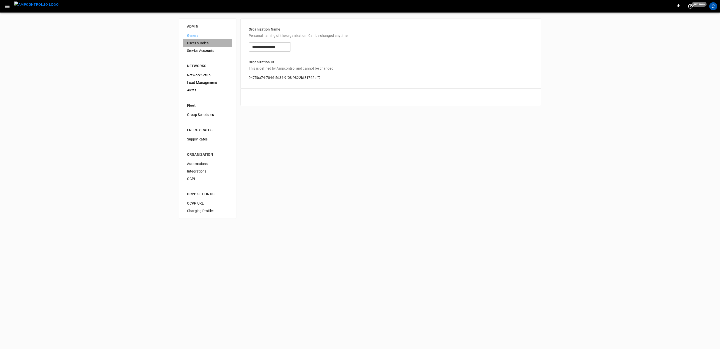
click at [199, 44] on span "Users & Roles" at bounding box center [207, 43] width 41 height 5
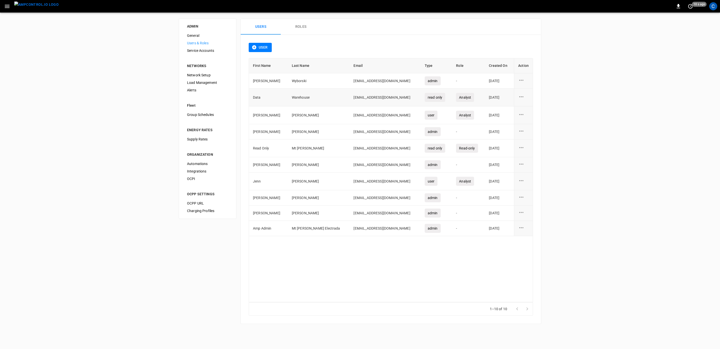
drag, startPoint x: 327, startPoint y: 97, endPoint x: 383, endPoint y: 97, distance: 56.1
click at [383, 97] on td "dw-serviceaccount@electrada.com" at bounding box center [384, 98] width 71 height 18
copy td "dw-serviceaccount@electrada.com"
click at [12, 285] on div "ADMIN General Users & Roles Service Accounts NETWORKS Network Setup Load Manage…" at bounding box center [360, 172] width 720 height 318
click at [714, 7] on div "C" at bounding box center [713, 6] width 8 height 8
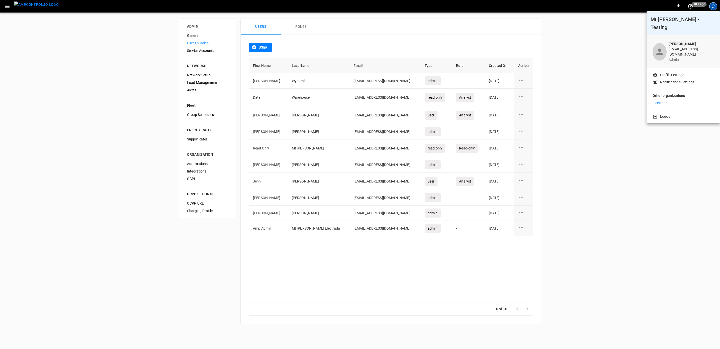
click at [6, 6] on div at bounding box center [360, 174] width 720 height 349
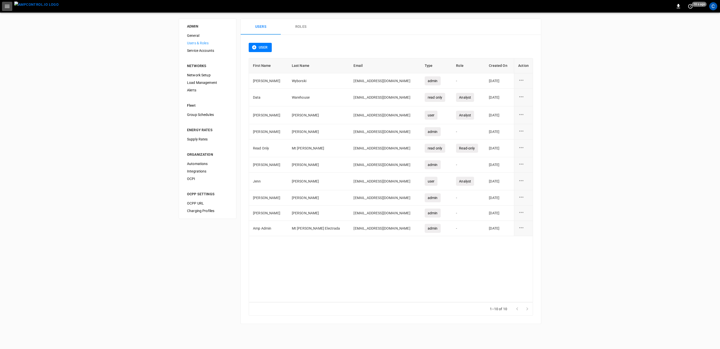
click at [7, 7] on icon "button" at bounding box center [7, 6] width 6 height 6
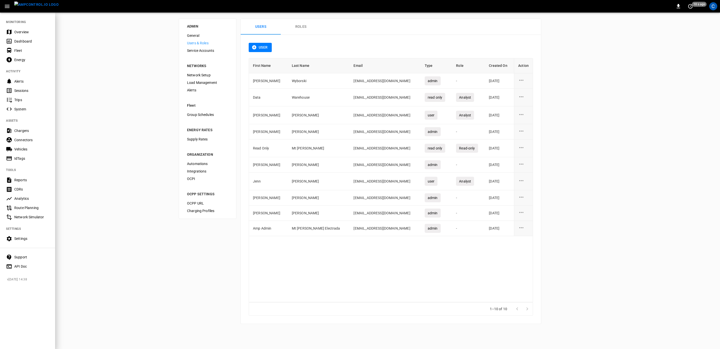
drag, startPoint x: 79, startPoint y: 75, endPoint x: 76, endPoint y: 71, distance: 4.4
click at [79, 75] on div at bounding box center [360, 174] width 720 height 349
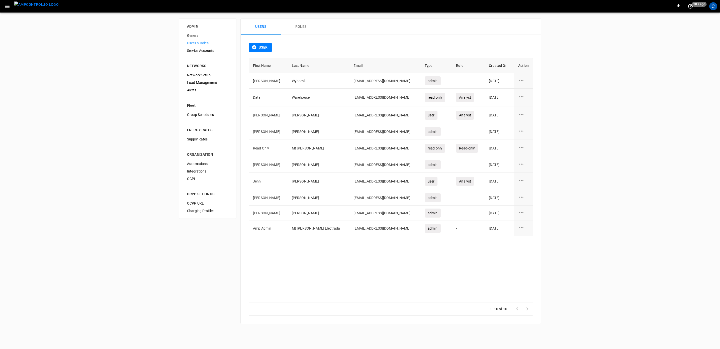
click at [39, 8] on img "menu" at bounding box center [36, 5] width 44 height 6
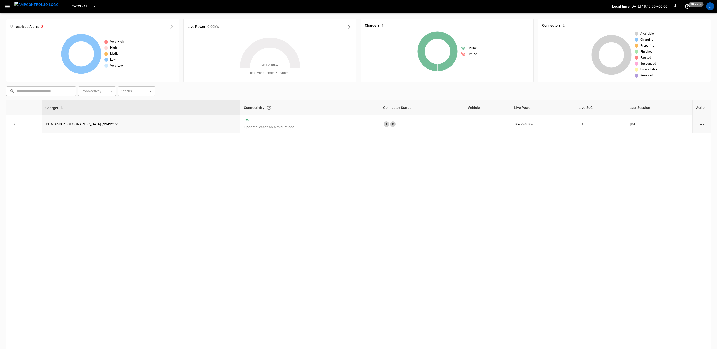
click at [93, 6] on icon "button" at bounding box center [94, 6] width 2 height 1
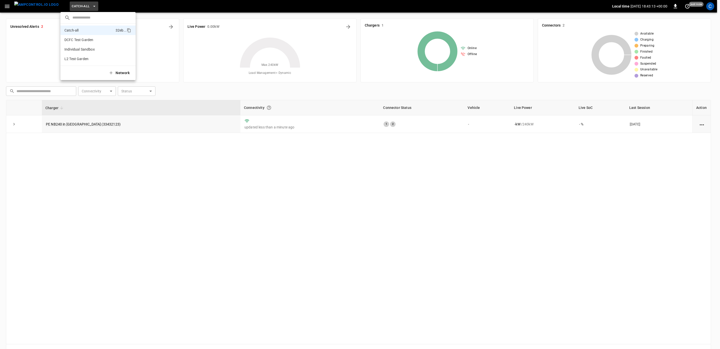
click at [5, 7] on div at bounding box center [360, 174] width 720 height 349
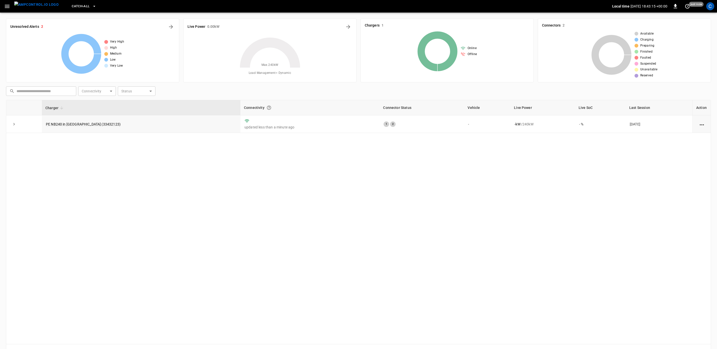
click at [5, 7] on icon "button" at bounding box center [7, 6] width 6 height 6
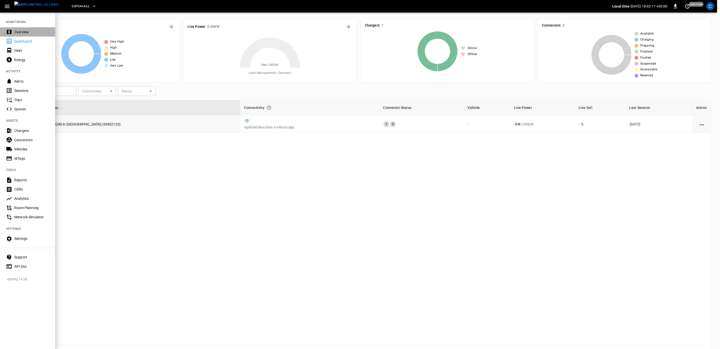
click at [17, 32] on div "Overview" at bounding box center [31, 32] width 35 height 5
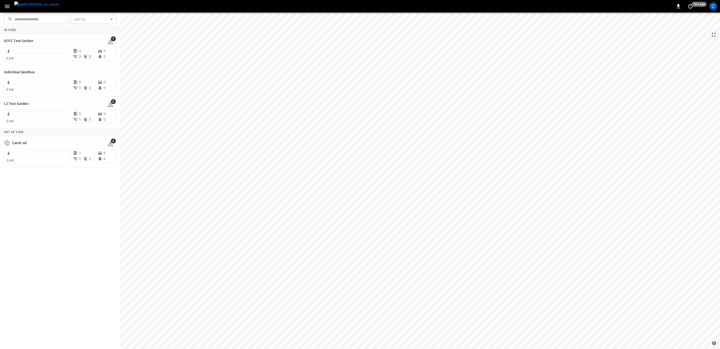
click at [8, 8] on icon "button" at bounding box center [7, 6] width 6 height 6
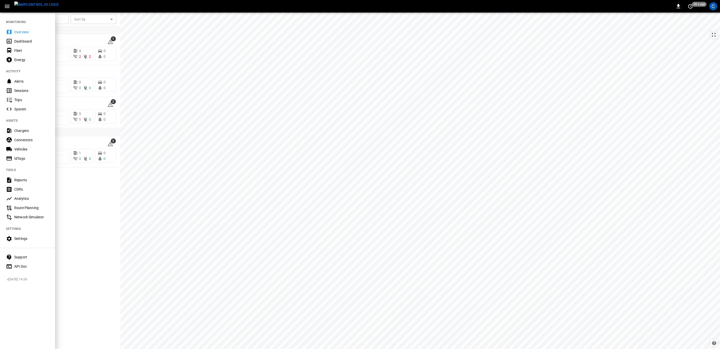
click at [14, 237] on div "Settings" at bounding box center [27, 238] width 55 height 9
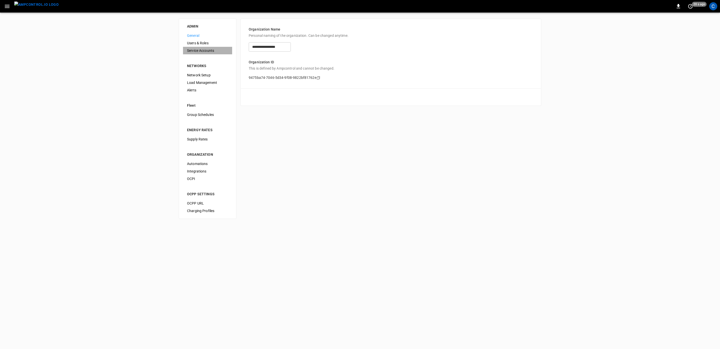
click at [198, 50] on span "Service Accounts" at bounding box center [207, 50] width 41 height 5
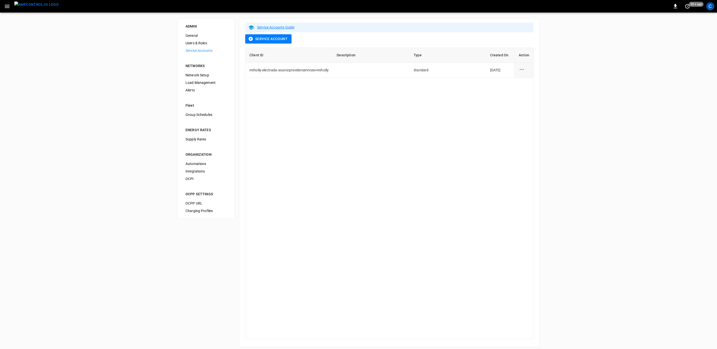
click at [189, 36] on span "General" at bounding box center [205, 35] width 41 height 5
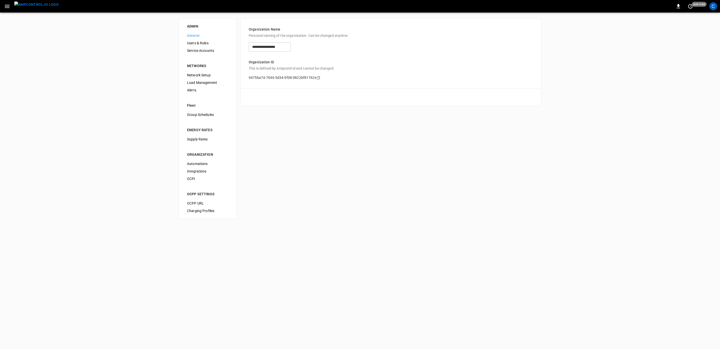
click at [317, 78] on icon "Copy" at bounding box center [318, 78] width 4 height 4
click at [194, 44] on span "Users & Roles" at bounding box center [207, 43] width 41 height 5
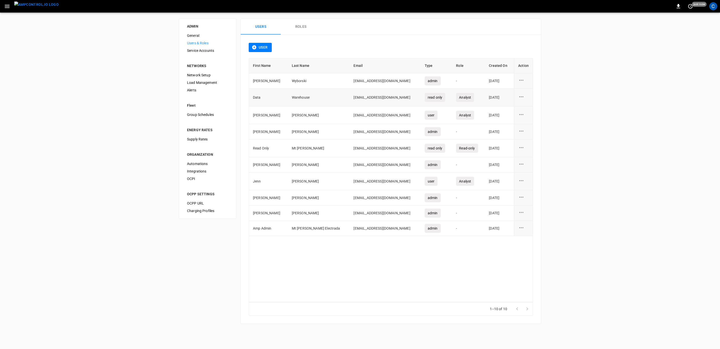
drag, startPoint x: 386, startPoint y: 96, endPoint x: 328, endPoint y: 99, distance: 57.7
click at [349, 99] on td "dw-serviceaccount@electrada.com" at bounding box center [384, 98] width 71 height 18
copy td "dw-serviceaccount@electrada.com"
click at [201, 52] on span "Service Accounts" at bounding box center [207, 50] width 41 height 5
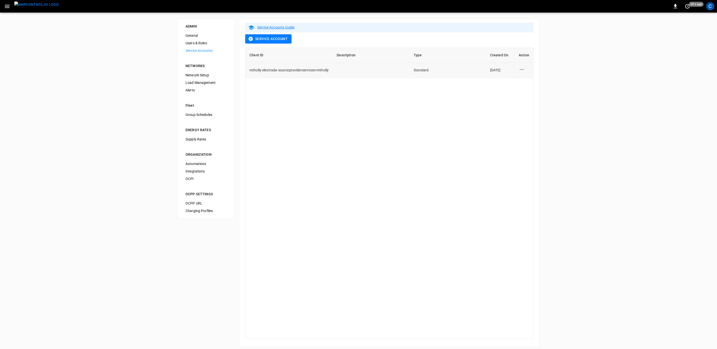
click at [522, 70] on icon "service account action options" at bounding box center [521, 69] width 6 height 6
drag, startPoint x: 456, startPoint y: 113, endPoint x: 428, endPoint y: 93, distance: 33.4
click at [455, 112] on div at bounding box center [360, 174] width 720 height 349
click at [278, 28] on link "Service Accounts Guide" at bounding box center [275, 27] width 37 height 4
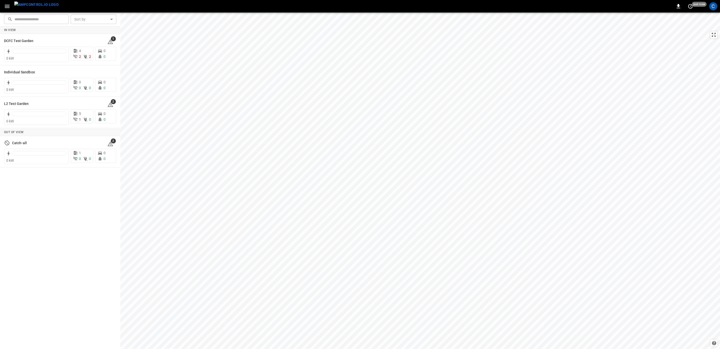
click at [10, 8] on icon "button" at bounding box center [7, 6] width 6 height 6
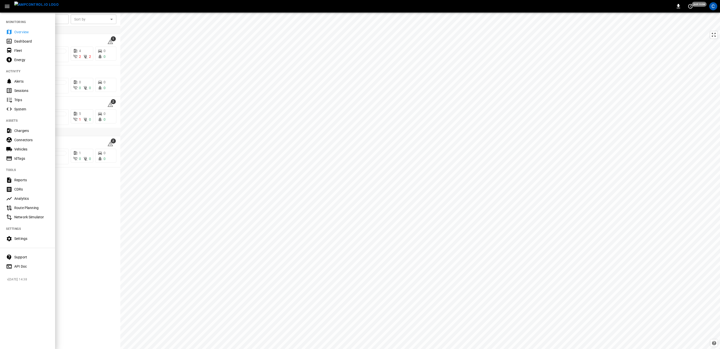
click at [17, 240] on div "Settings" at bounding box center [31, 238] width 35 height 5
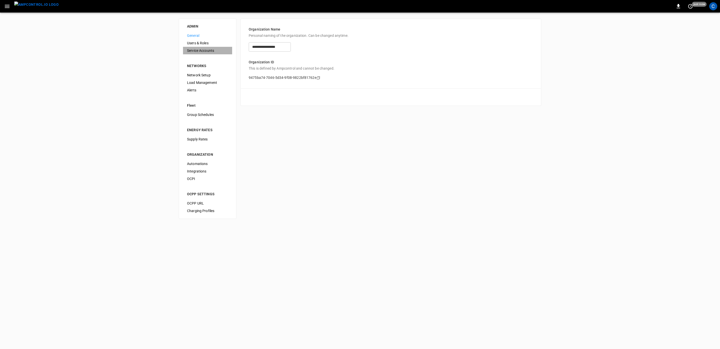
click at [199, 51] on span "Service Accounts" at bounding box center [207, 50] width 41 height 5
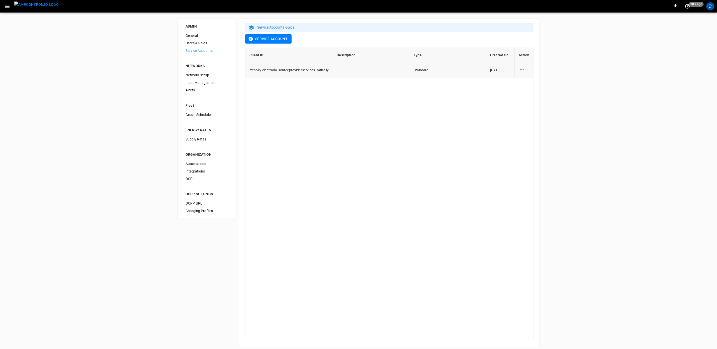
click at [325, 70] on span "mtholly-electrada-sourceproviderservices+mtholly" at bounding box center [288, 70] width 79 height 4
drag, startPoint x: 328, startPoint y: 70, endPoint x: 248, endPoint y: 69, distance: 80.4
click at [248, 69] on td "mtholly-electrada-sourceproviderservices+mtholly" at bounding box center [288, 70] width 87 height 15
click at [522, 70] on icon "service account action options" at bounding box center [521, 69] width 4 height 1
click at [531, 81] on li "Regenerate Secret" at bounding box center [537, 81] width 37 height 8
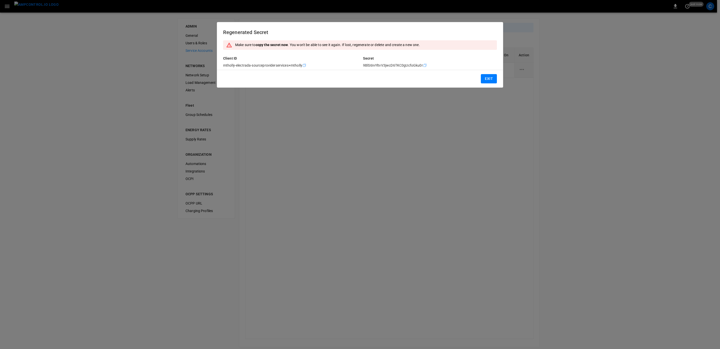
click at [304, 65] on icon "Copy" at bounding box center [304, 65] width 4 height 4
click at [423, 66] on icon "Copy" at bounding box center [425, 65] width 4 height 4
click at [424, 66] on icon "Copy" at bounding box center [425, 65] width 4 height 4
click at [305, 65] on icon "Copy" at bounding box center [304, 65] width 4 height 4
click at [274, 156] on div at bounding box center [360, 174] width 720 height 349
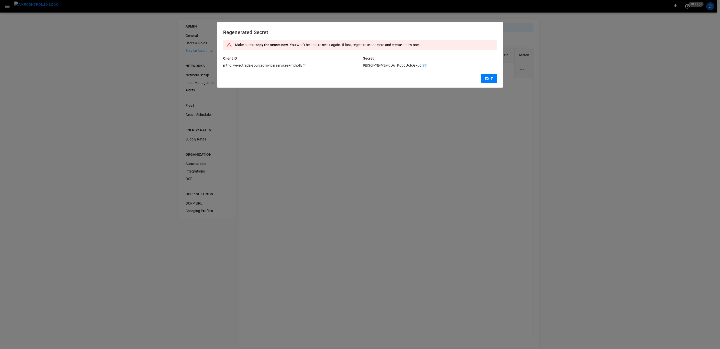
click at [486, 79] on button "Exit" at bounding box center [489, 78] width 16 height 9
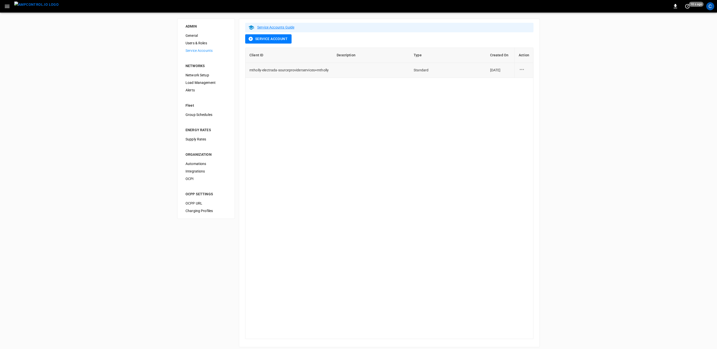
click at [417, 69] on span "Standard" at bounding box center [420, 70] width 15 height 4
click at [193, 49] on span "Service Accounts" at bounding box center [205, 50] width 41 height 5
click at [523, 70] on icon "service account action options" at bounding box center [521, 69] width 6 height 6
click at [523, 73] on li "Edit" at bounding box center [537, 72] width 37 height 8
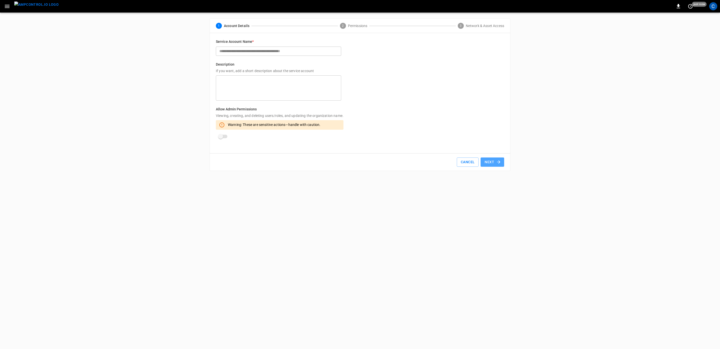
click at [492, 164] on button "Next" at bounding box center [492, 162] width 24 height 9
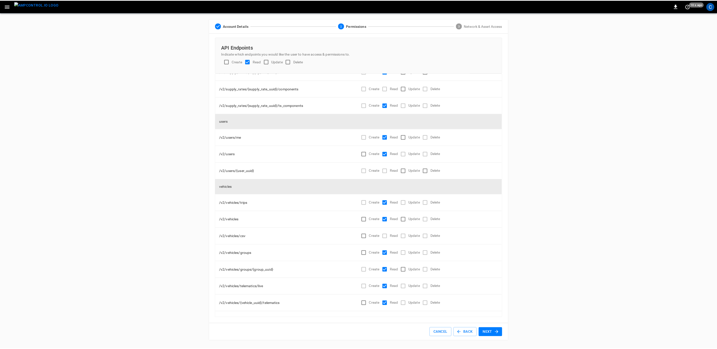
scroll to position [2915, 0]
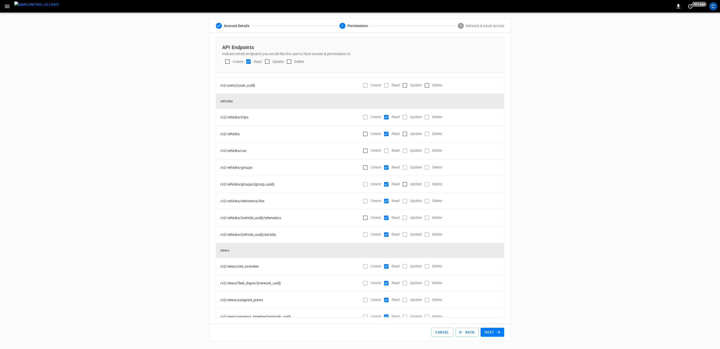
click at [492, 332] on button "Next" at bounding box center [492, 332] width 24 height 9
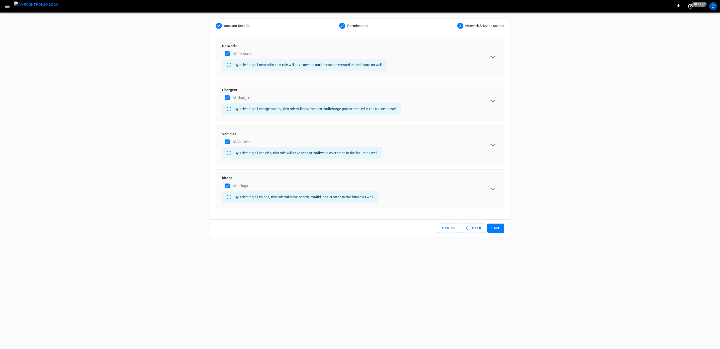
click at [495, 227] on button "Save" at bounding box center [495, 228] width 17 height 9
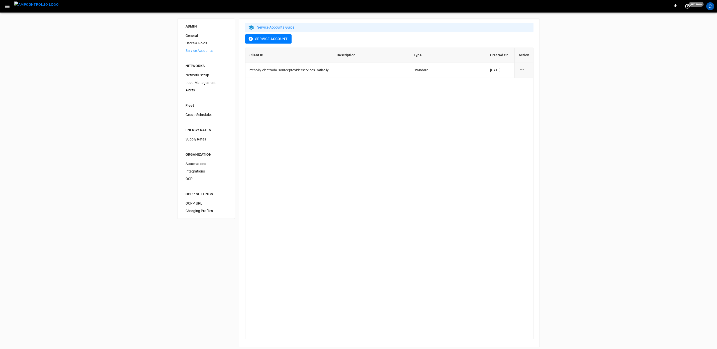
click at [273, 26] on link "Service Accounts Guide" at bounding box center [275, 27] width 37 height 4
click at [8, 7] on icon "button" at bounding box center [7, 6] width 6 height 6
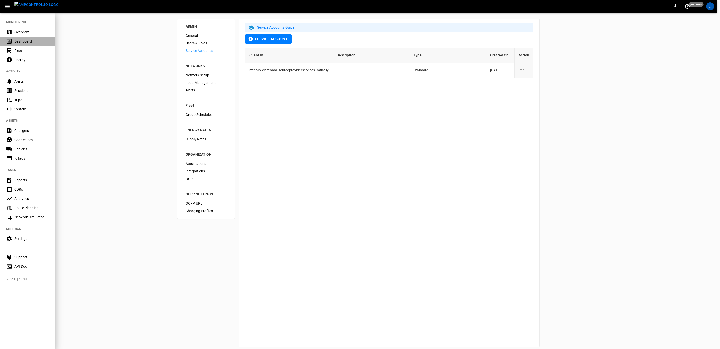
click at [18, 42] on div "Dashboard" at bounding box center [31, 41] width 35 height 5
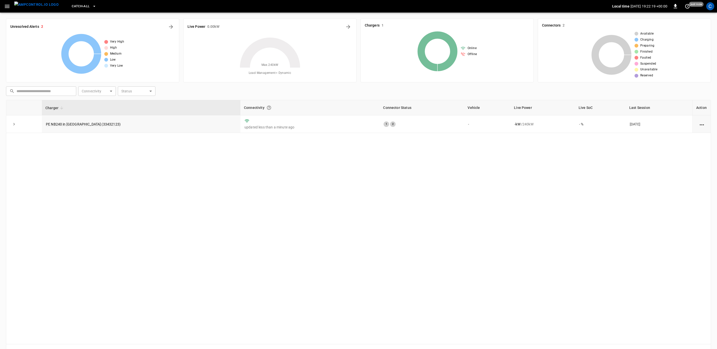
click at [92, 7] on icon "button" at bounding box center [94, 6] width 5 height 5
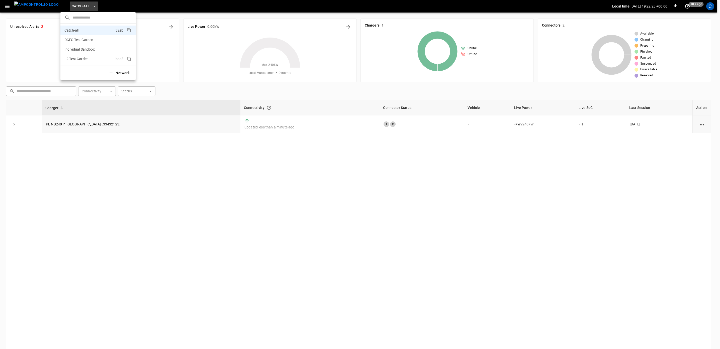
click at [79, 59] on p "L2 Test Garden" at bounding box center [88, 58] width 49 height 5
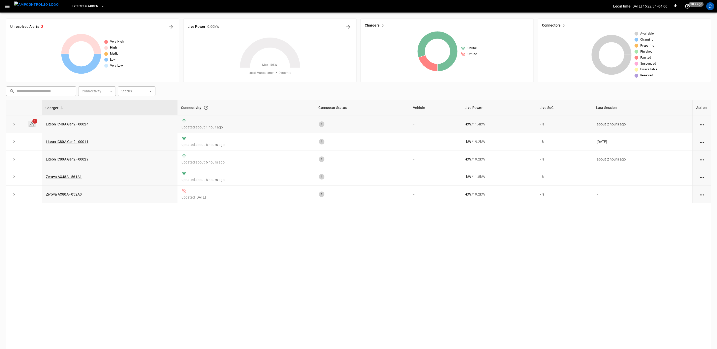
click at [34, 121] on span "1" at bounding box center [34, 121] width 5 height 5
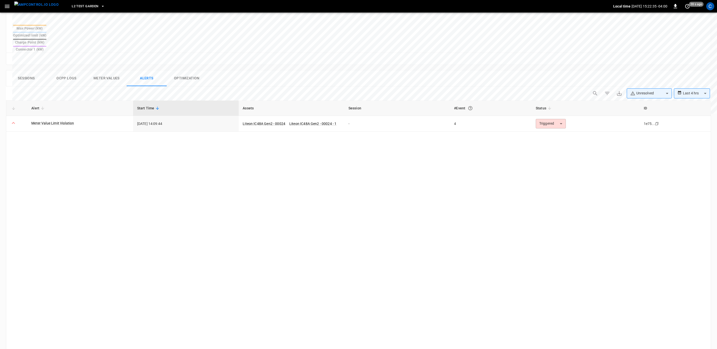
scroll to position [199, 0]
click at [146, 175] on div "Alert Start Time Assets Session #Event Status ID Meter Value Limit Violation 20…" at bounding box center [358, 244] width 705 height 289
drag, startPoint x: 339, startPoint y: 105, endPoint x: 242, endPoint y: 104, distance: 97.7
click at [243, 121] on p "Liteon IC48A Gen2 - 00024 Liteon IC48A Gen2 - 00024 - 1" at bounding box center [292, 123] width 98 height 5
type input "******"
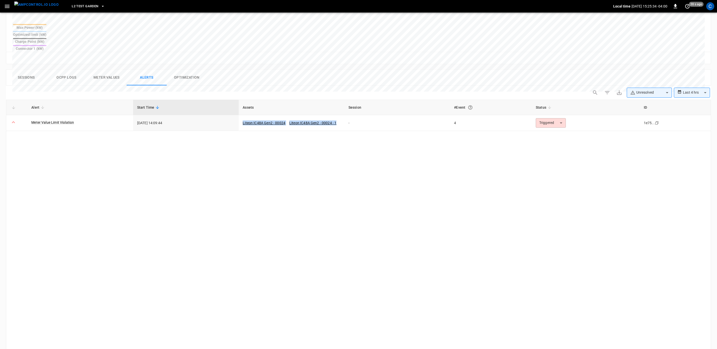
type input "******"
click at [157, 212] on div "Alert Start Time Assets Session #Event Status ID Meter Value Limit Violation 20…" at bounding box center [358, 244] width 705 height 289
click at [294, 120] on link "Liteon IC48A Gen2 - 00024 - 1" at bounding box center [312, 123] width 49 height 6
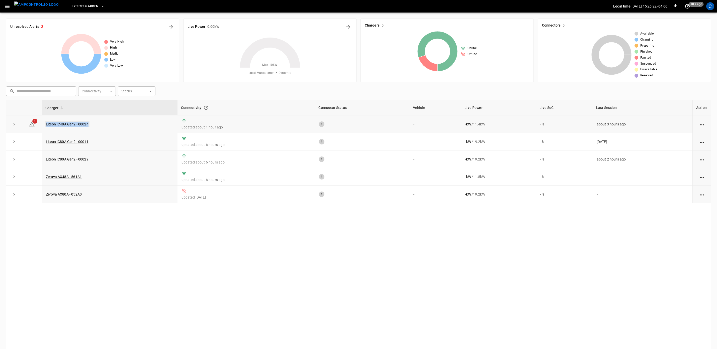
drag, startPoint x: 98, startPoint y: 123, endPoint x: 46, endPoint y: 124, distance: 52.1
click at [46, 124] on td "Liteon IC48A Gen2 - 00024" at bounding box center [110, 125] width 136 height 18
copy link "Liteon IC48A Gen2 - 00024"
click at [126, 256] on div "Charger Connectivity Connector Status Vehicle Live Power Live SoC Last Session …" at bounding box center [358, 222] width 705 height 245
click at [35, 121] on span "1" at bounding box center [34, 121] width 5 height 5
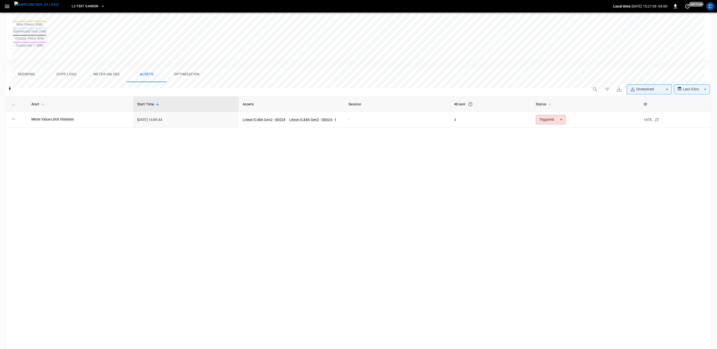
scroll to position [203, 0]
click at [51, 115] on link "Meter Value Limit Violation" at bounding box center [52, 118] width 45 height 7
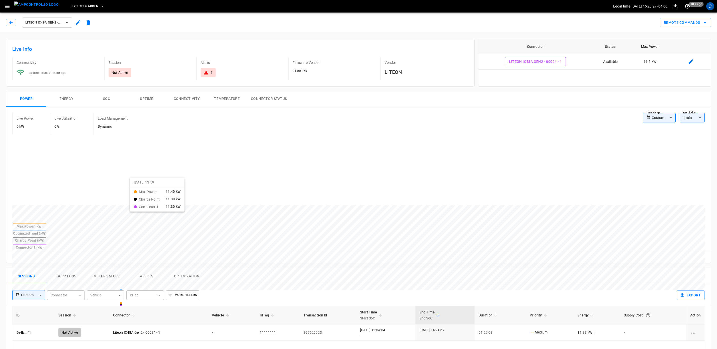
click at [136, 291] on div at bounding box center [348, 325] width 673 height 68
click at [138, 291] on div at bounding box center [348, 325] width 673 height 68
click at [711, 7] on div "C" at bounding box center [710, 6] width 8 height 8
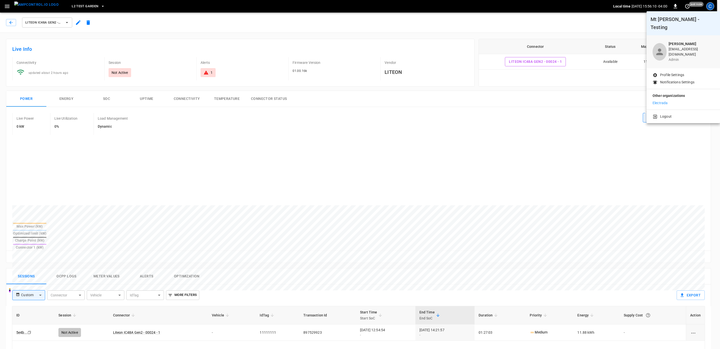
click at [660, 100] on p "Electrada" at bounding box center [659, 102] width 15 height 5
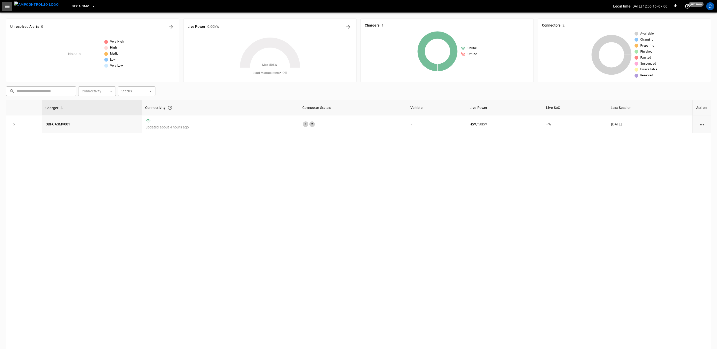
click at [7, 6] on icon "button" at bounding box center [7, 6] width 5 height 3
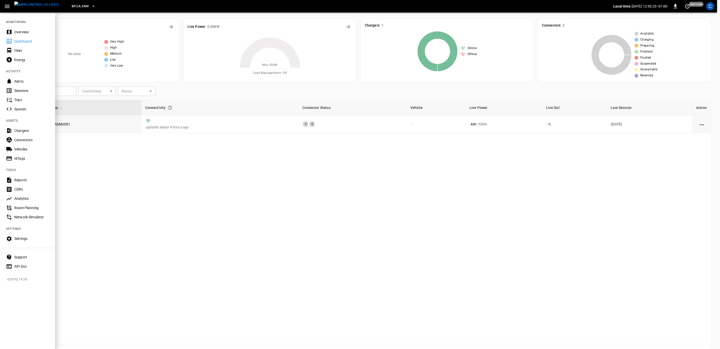
click at [19, 238] on div "Settings" at bounding box center [31, 238] width 35 height 5
